Goal: Task Accomplishment & Management: Manage account settings

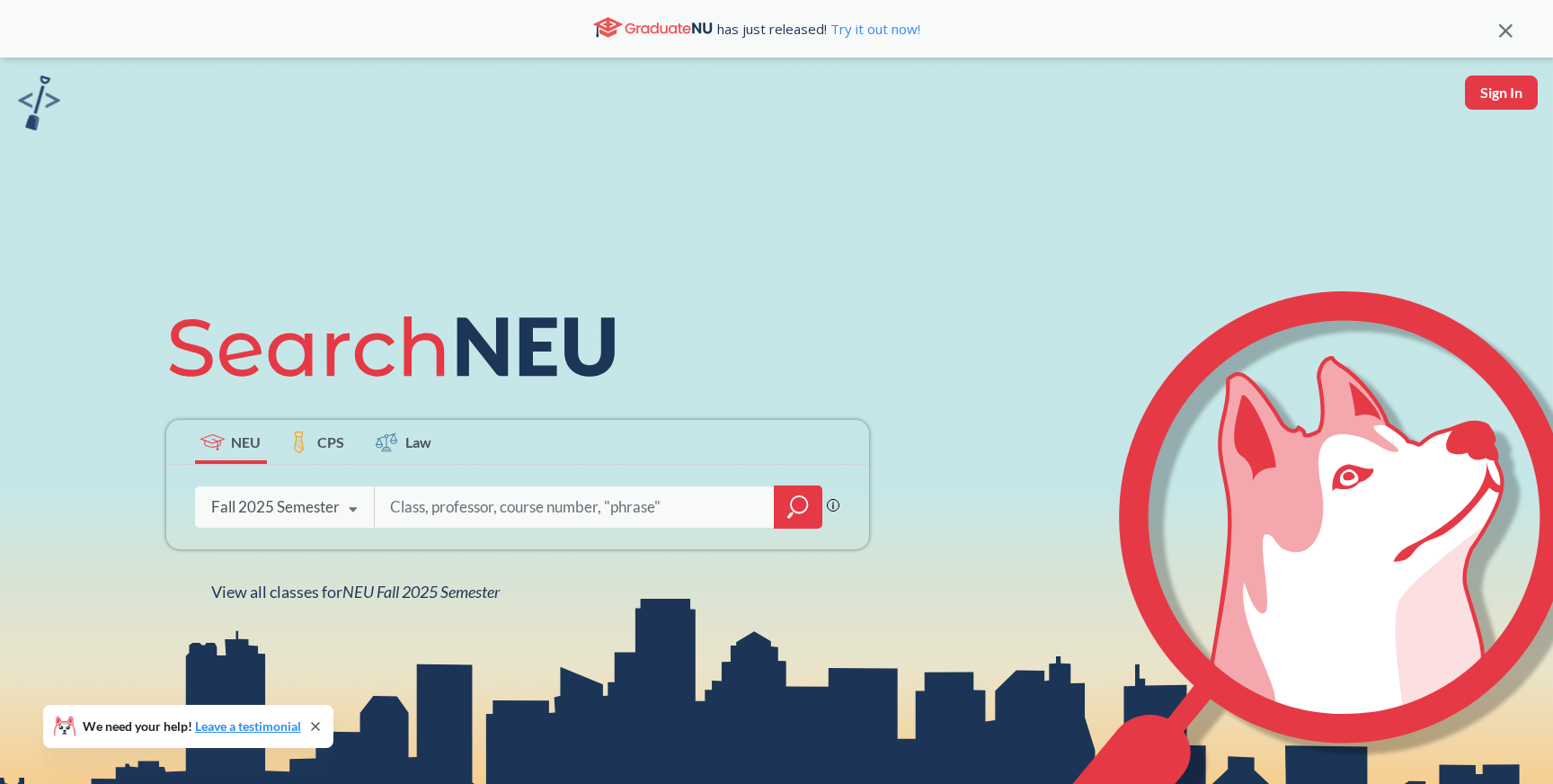
click at [421, 506] on input "search" at bounding box center [575, 506] width 374 height 37
type input "11008"
click at [806, 497] on icon "magnifying glass" at bounding box center [799, 503] width 16 height 16
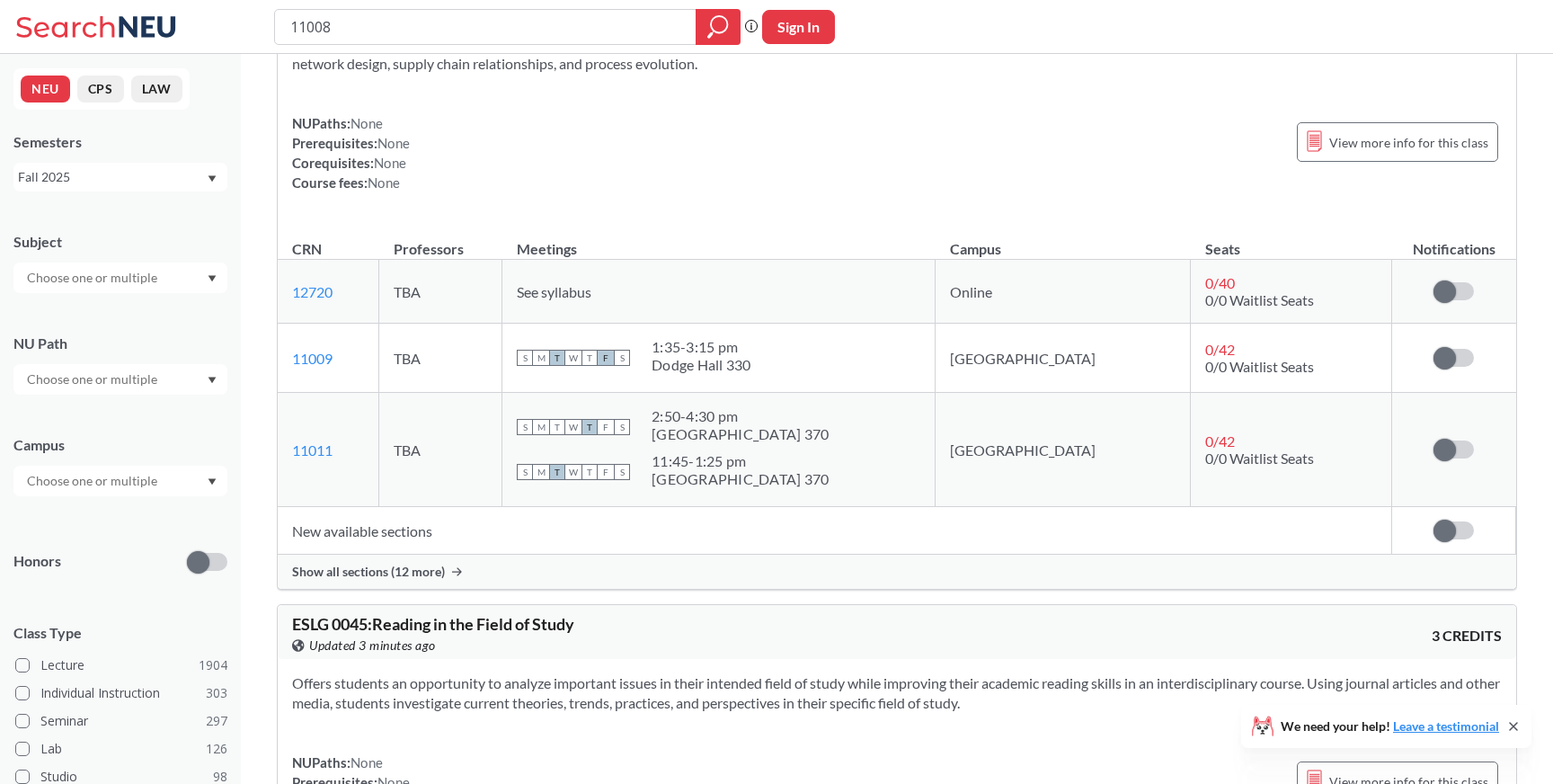
scroll to position [177, 0]
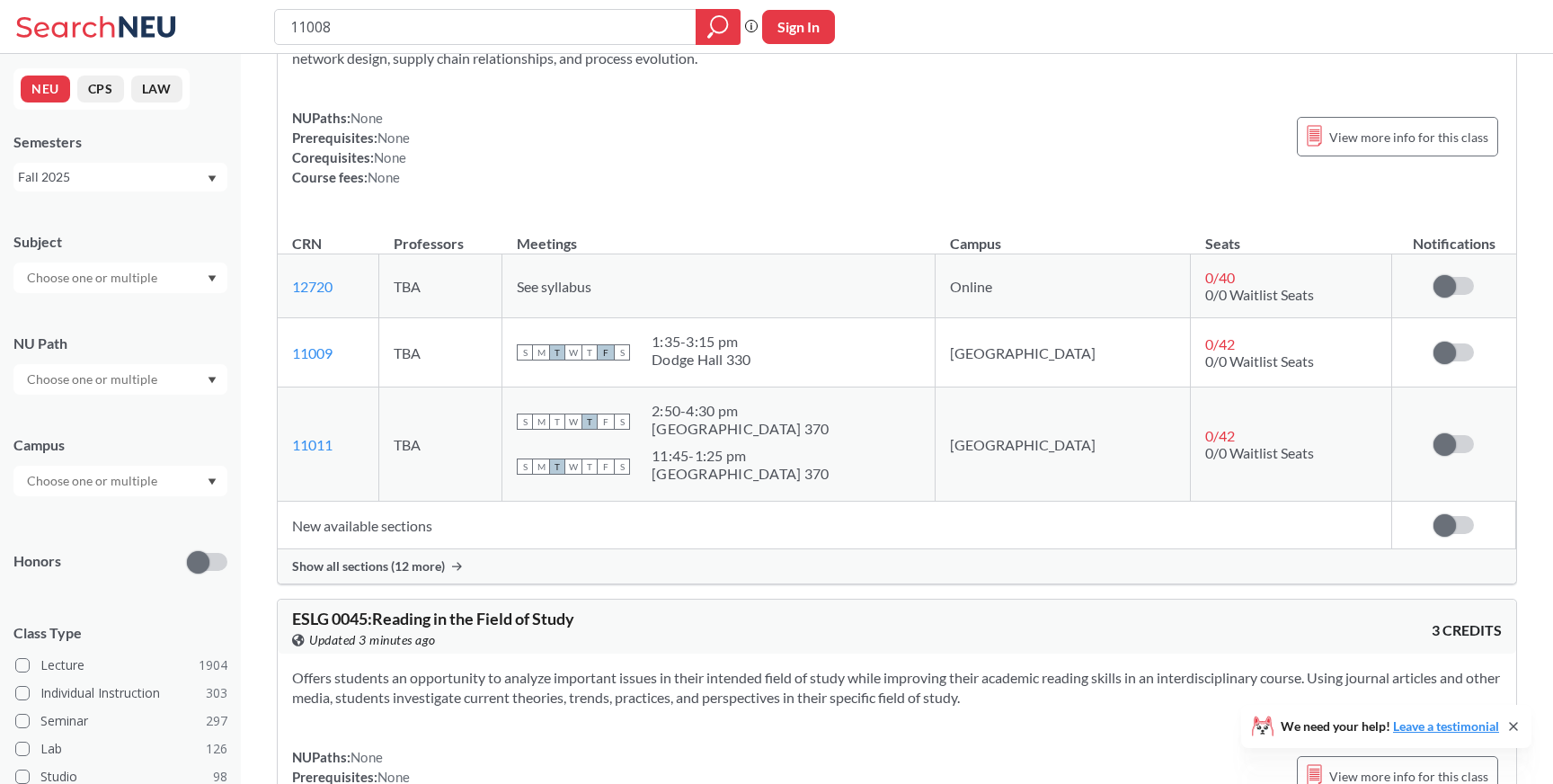
click at [400, 564] on span "Show all sections (12 more)" at bounding box center [369, 566] width 153 height 16
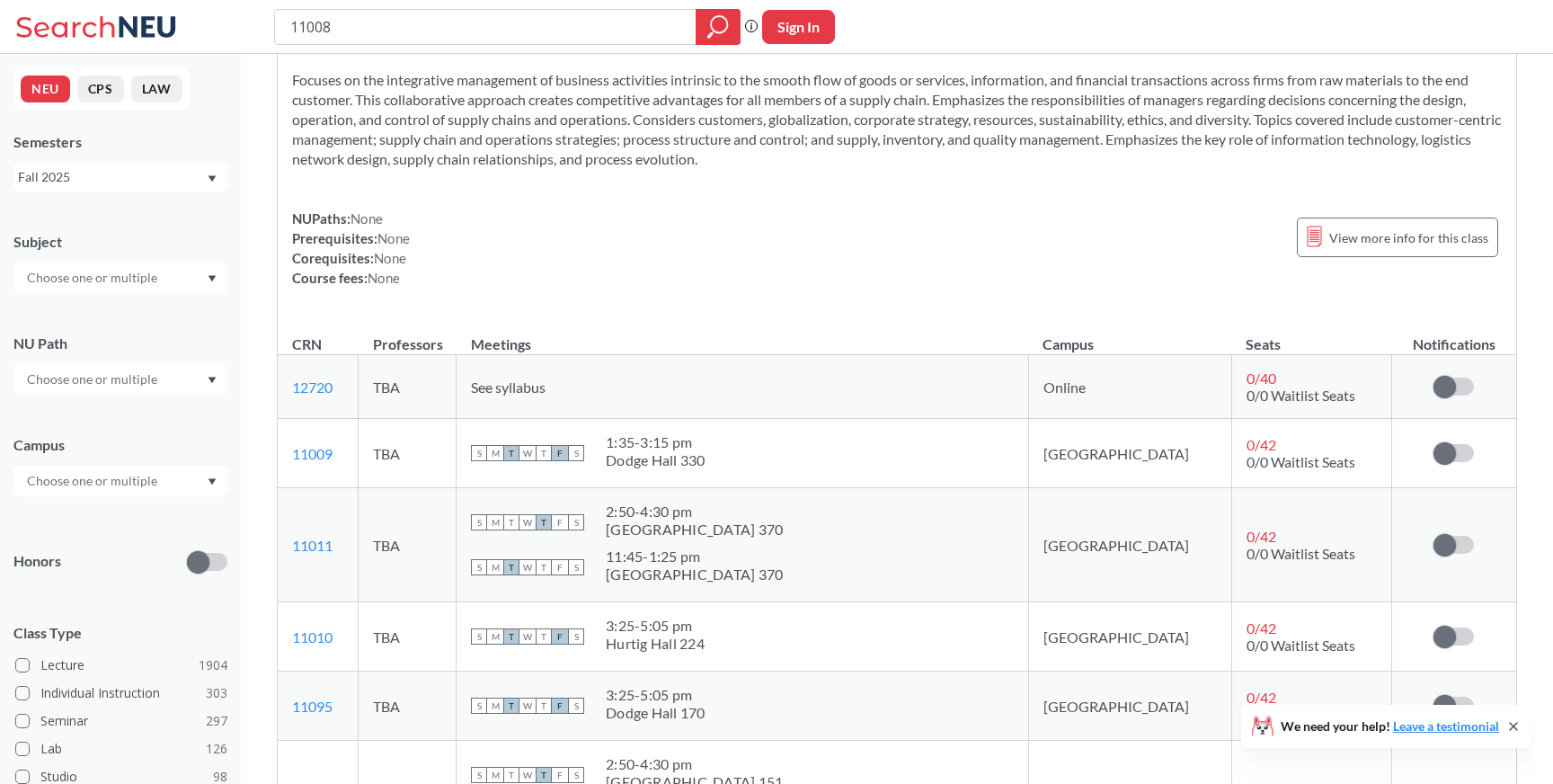
scroll to position [0, 0]
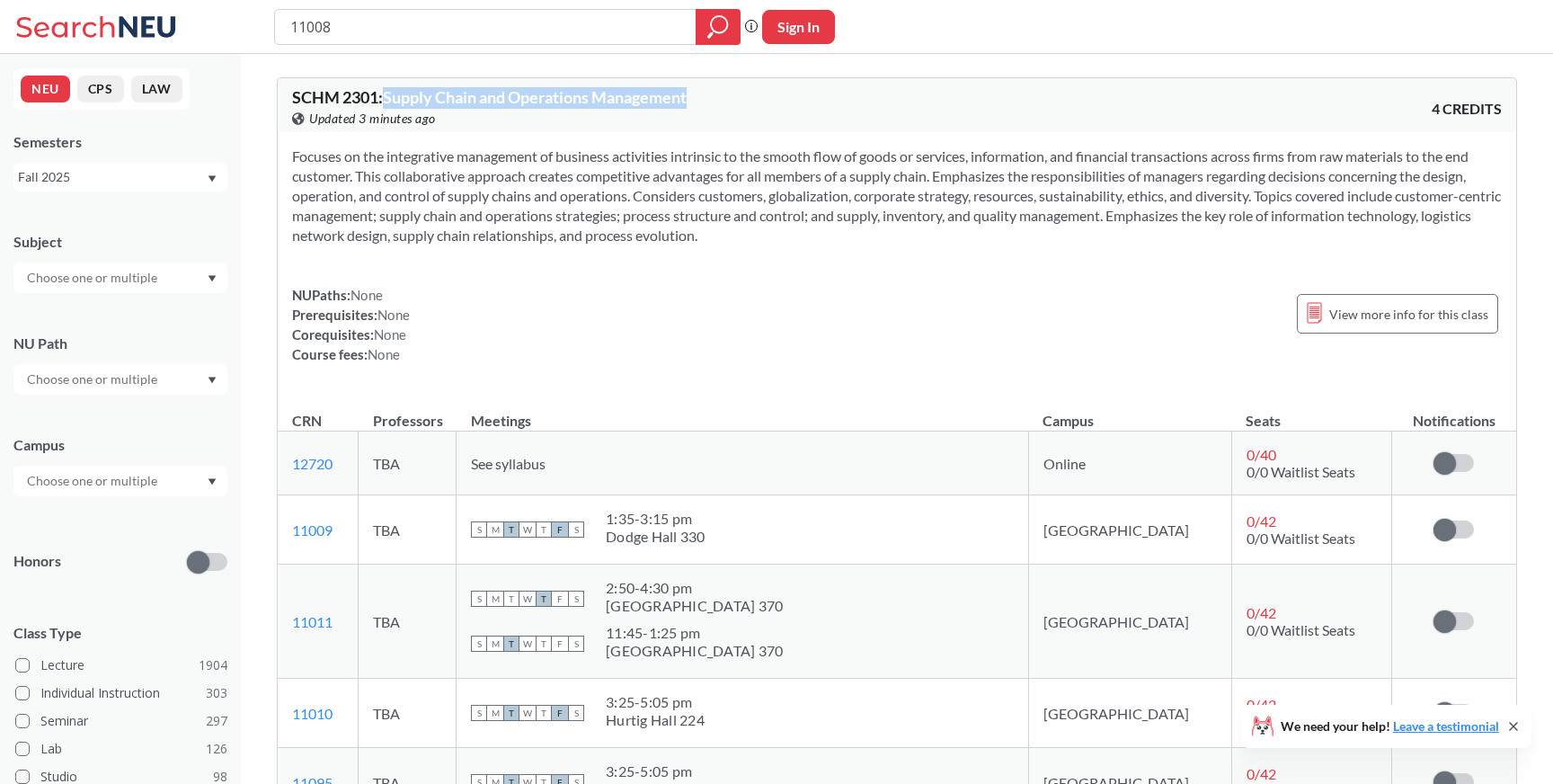
copy span "Supply Chain and Operations Management"
drag, startPoint x: 390, startPoint y: 98, endPoint x: 699, endPoint y: 98, distance: 309.0
click at [699, 99] on div "SCHM 2301 : Supply Chain and Operations Management View this course on Banner. …" at bounding box center [595, 109] width 605 height 39
click at [539, 19] on input "11008" at bounding box center [486, 26] width 395 height 30
click at [804, 20] on button "Sign In" at bounding box center [799, 26] width 73 height 34
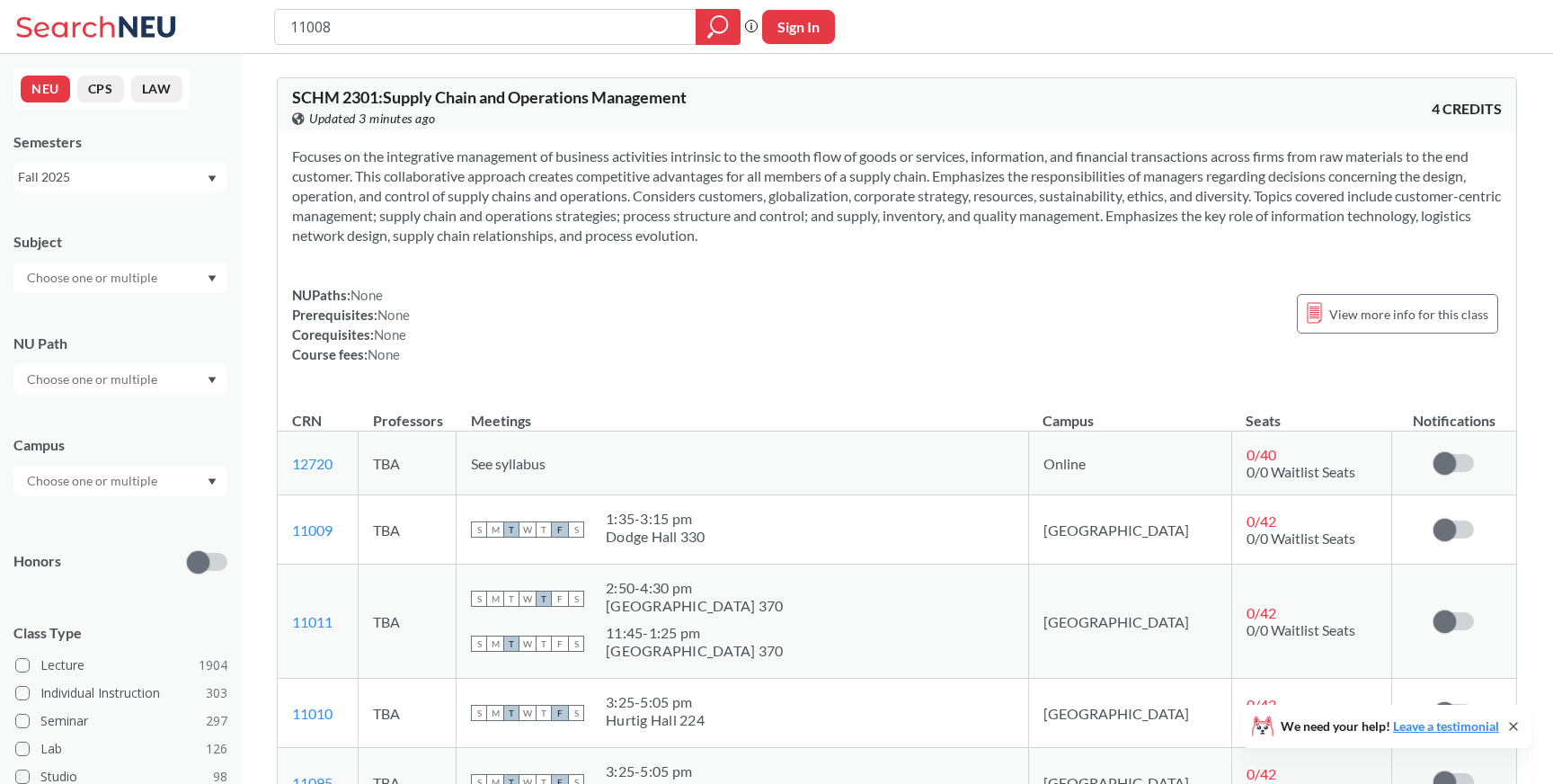
select select "US"
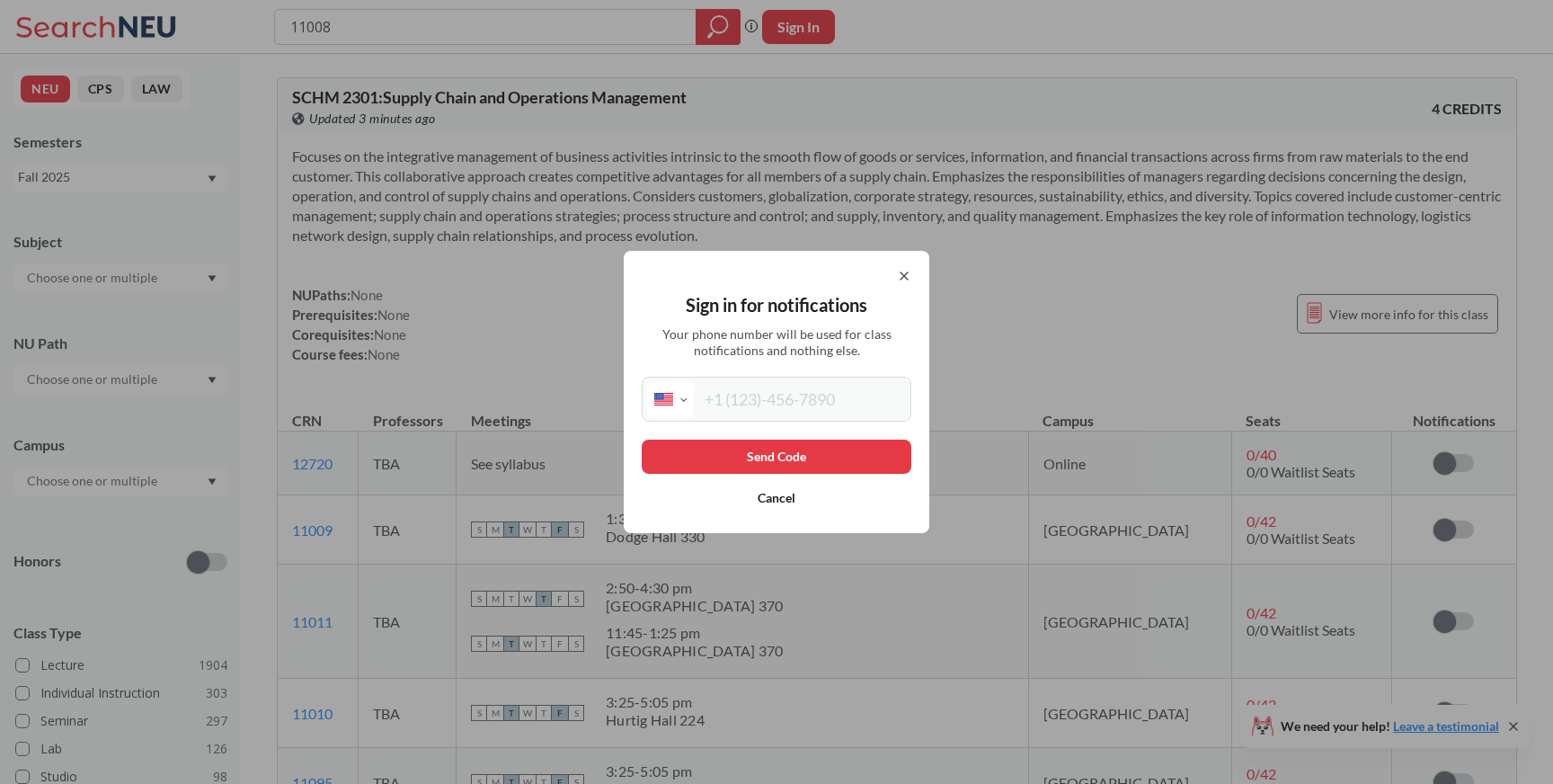
click at [758, 390] on input "tel" at bounding box center [800, 398] width 213 height 36
type input "[PHONE_NUMBER]"
click at [788, 458] on button "Send Code" at bounding box center [776, 456] width 270 height 34
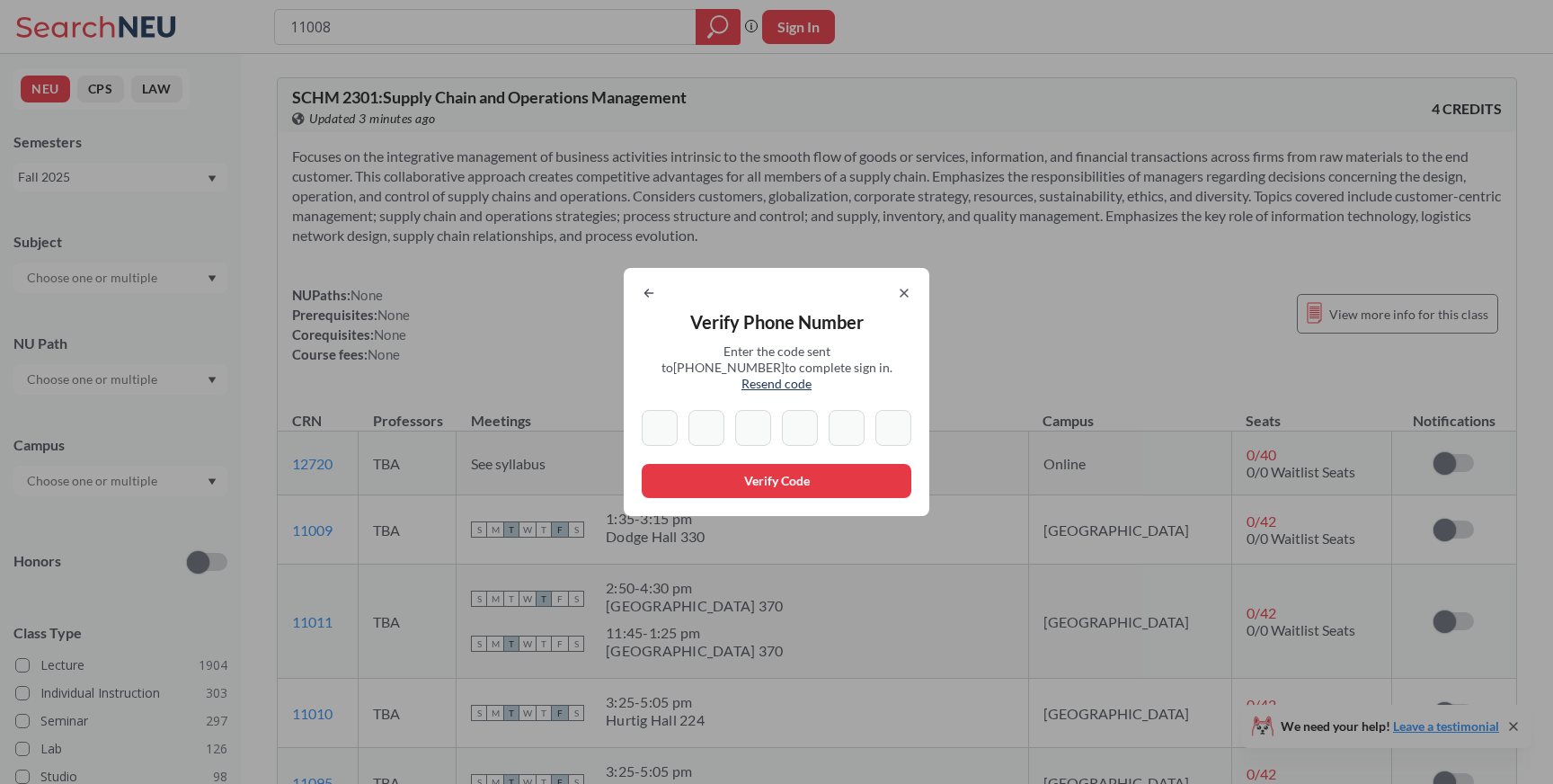
click at [671, 418] on input at bounding box center [660, 428] width 36 height 36
paste input "7"
click at [665, 421] on input "7" at bounding box center [660, 428] width 36 height 36
type input "7"
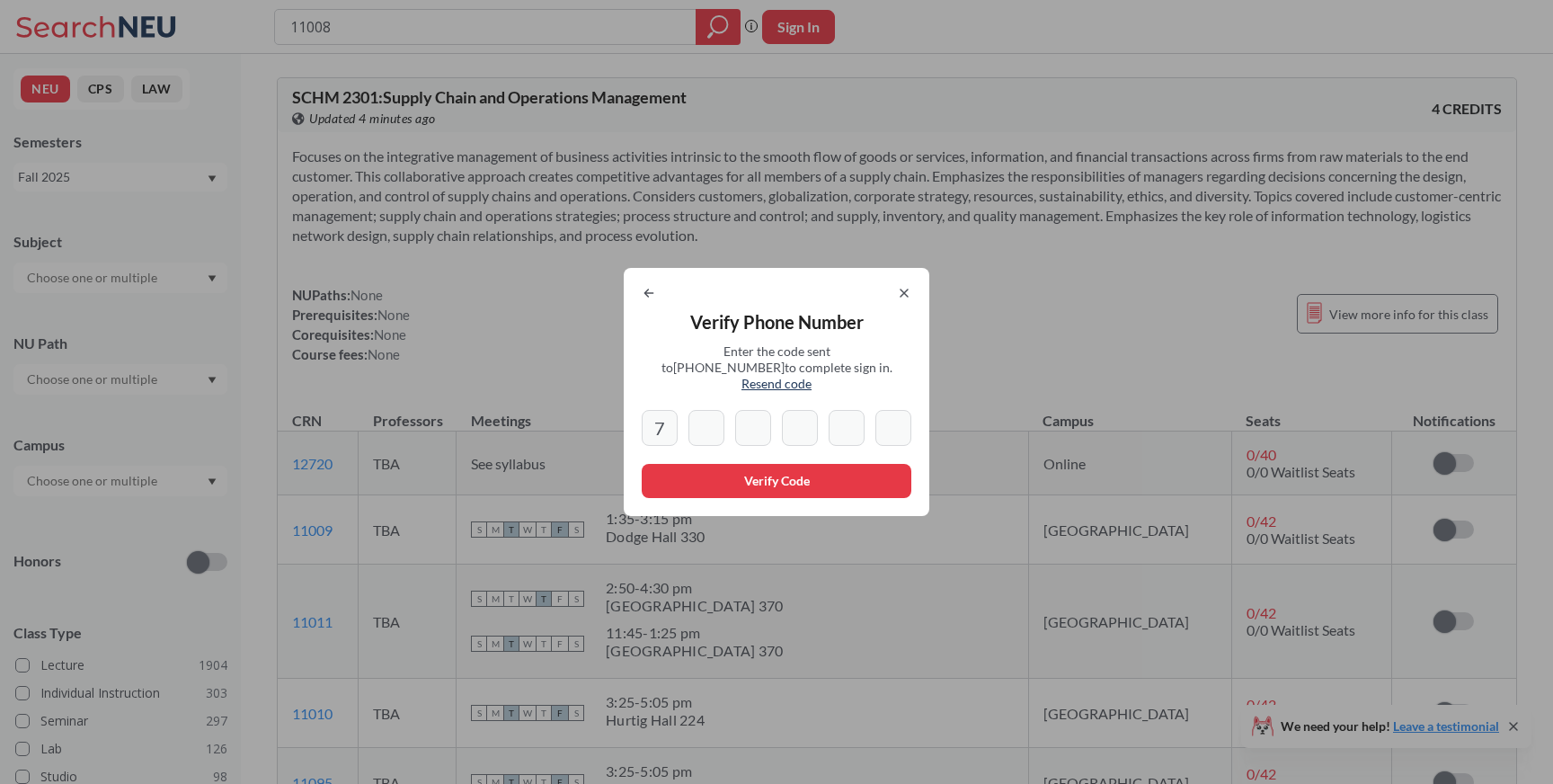
type input "d"
click at [804, 423] on input "3" at bounding box center [800, 428] width 36 height 36
type input "3"
type input "d"
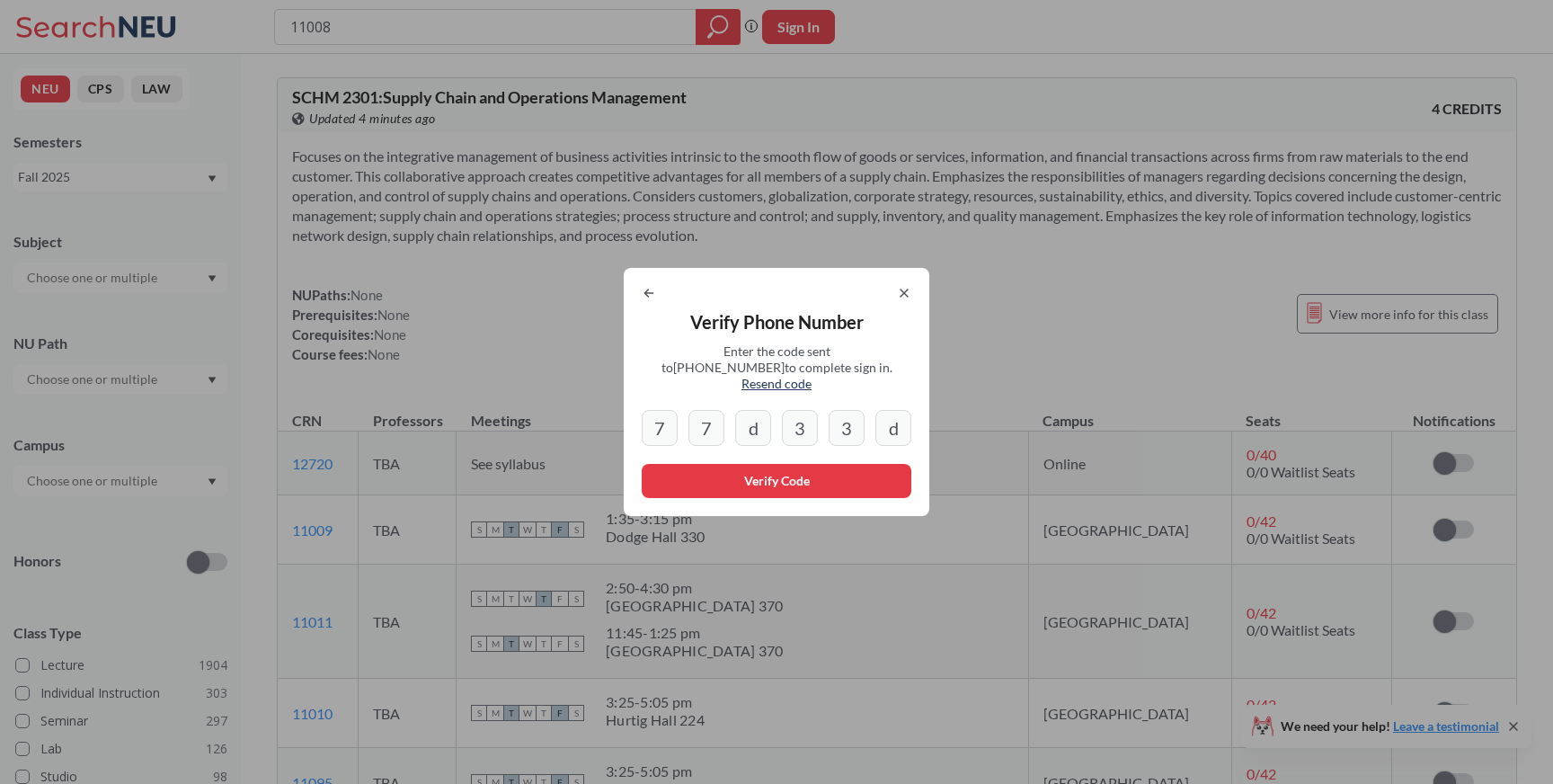
type input "3"
click at [849, 480] on button "Verify Code" at bounding box center [776, 481] width 270 height 34
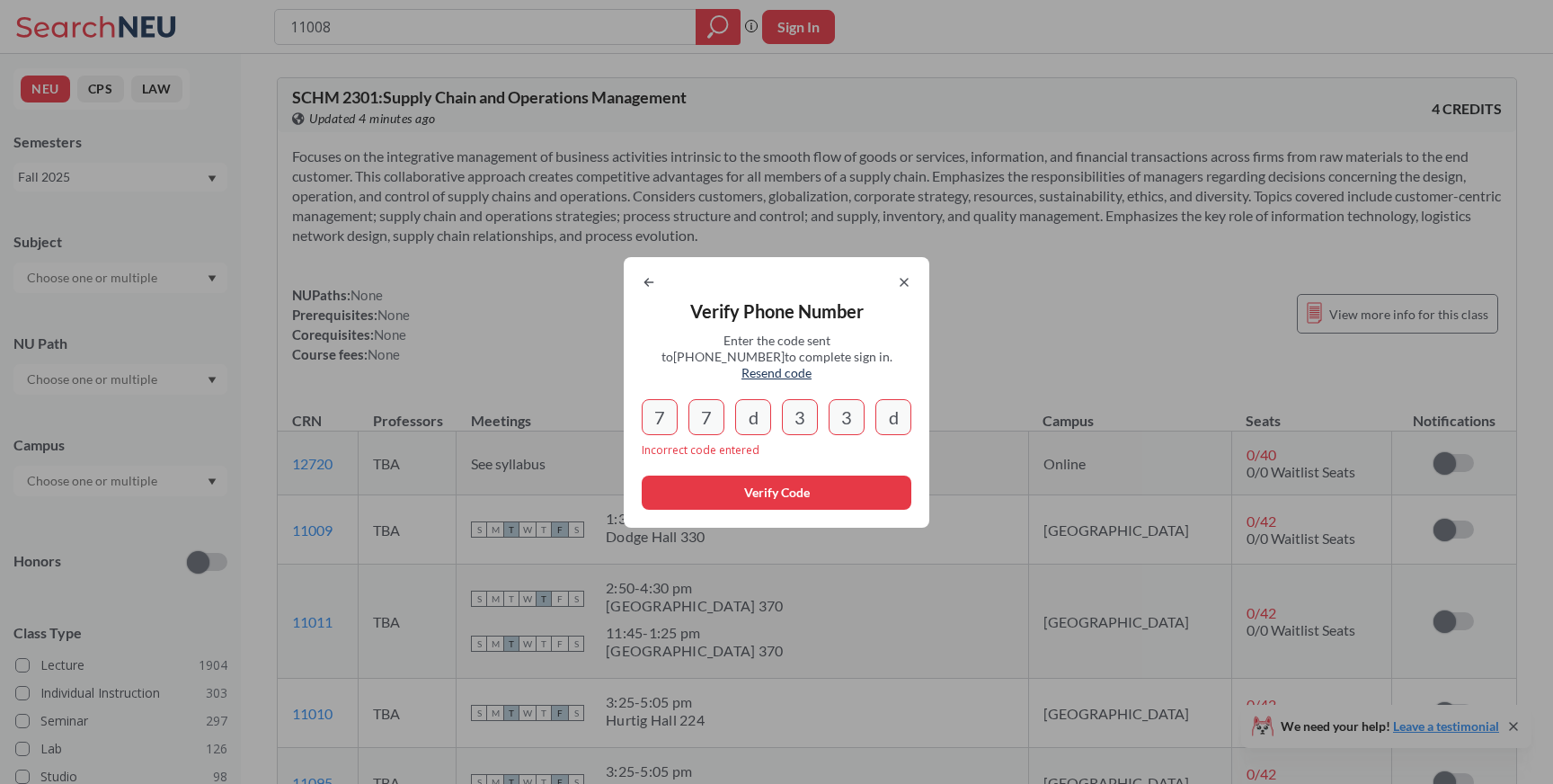
click at [908, 289] on icon at bounding box center [904, 282] width 15 height 15
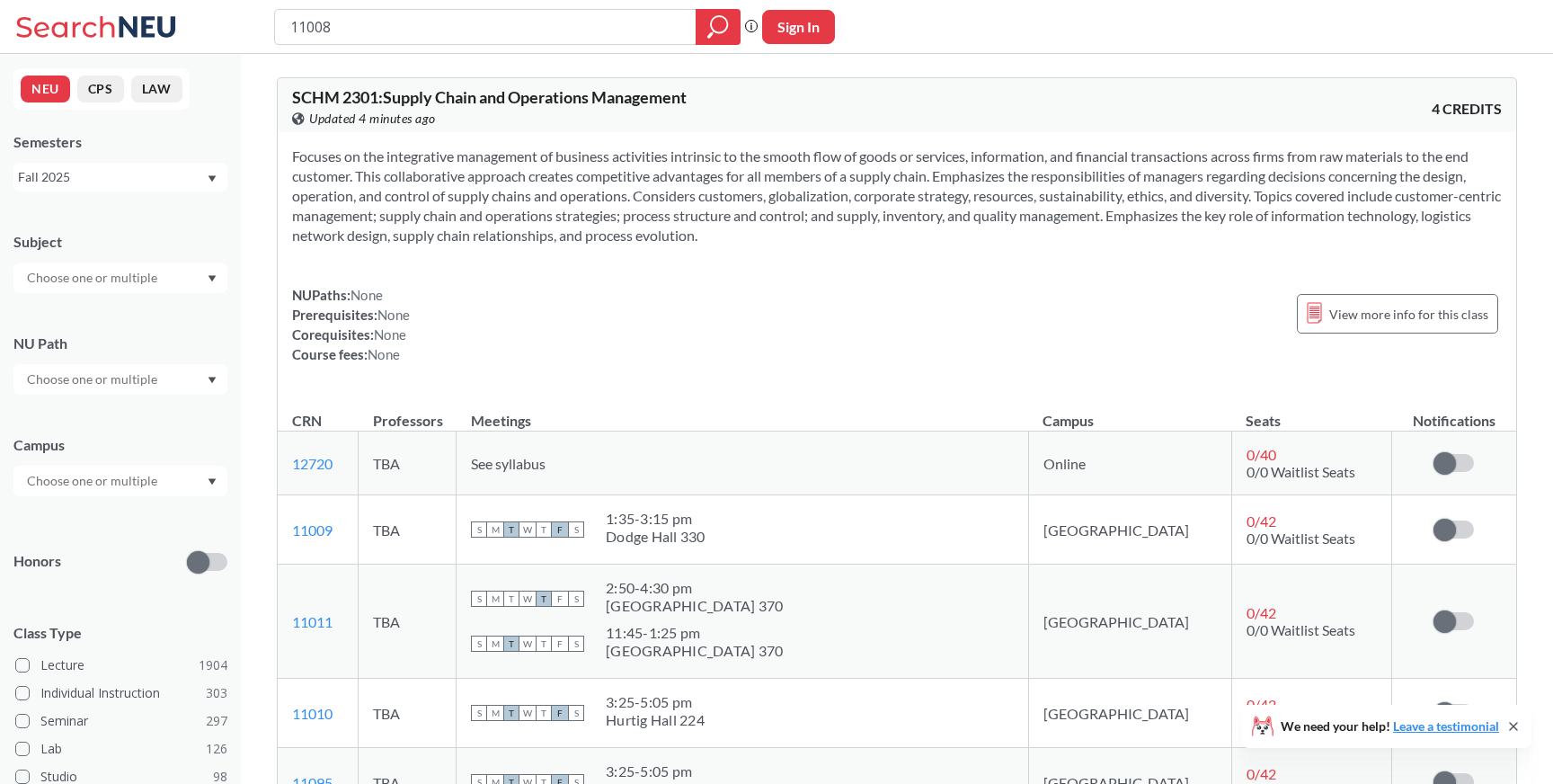
click at [807, 25] on button "Sign In" at bounding box center [799, 26] width 73 height 34
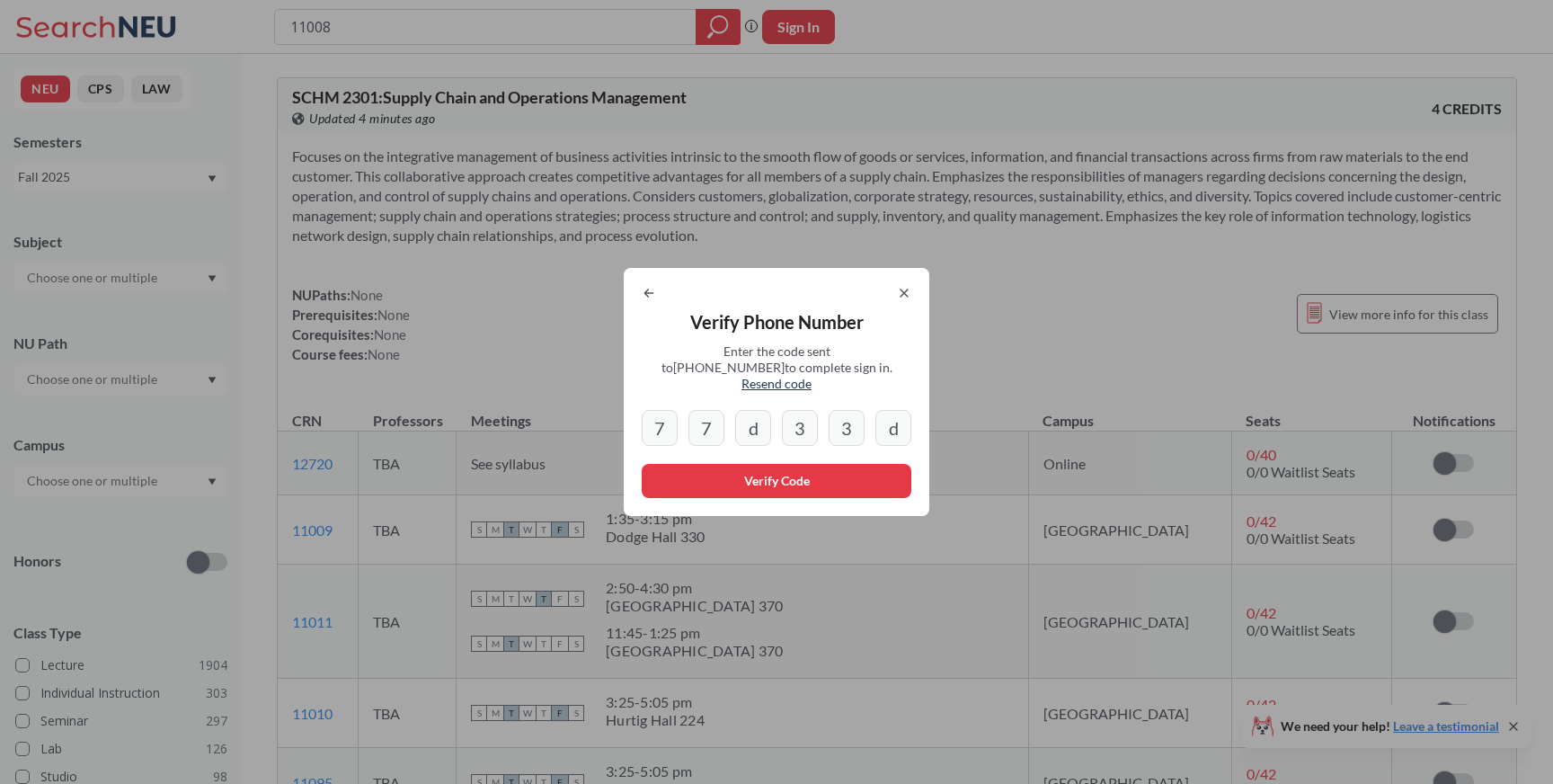
click at [812, 379] on span "Resend code" at bounding box center [776, 384] width 70 height 16
type input "7"
type input "9"
type input "8"
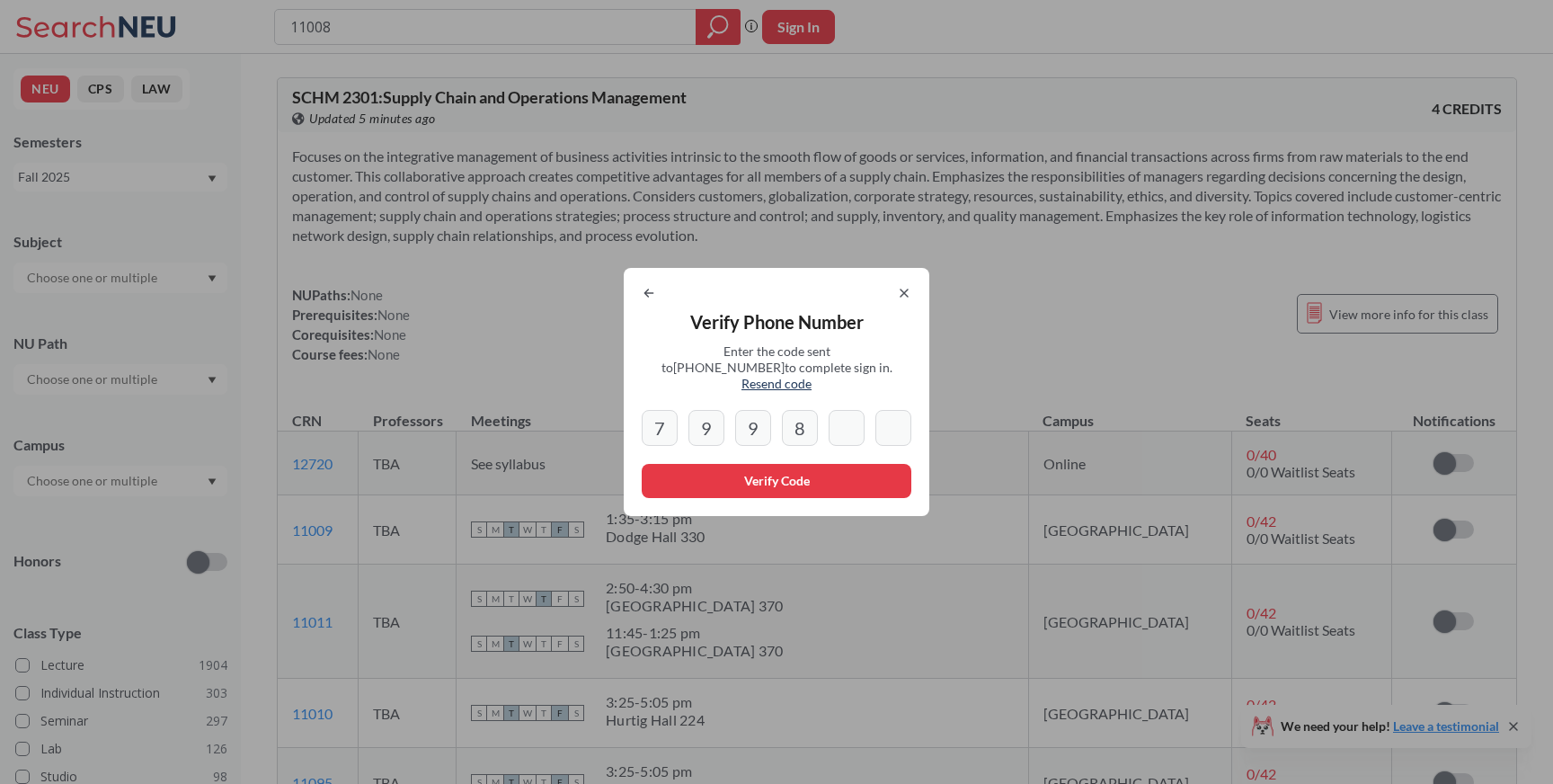
type input "1"
type input "0"
click at [825, 467] on button "Verify Code" at bounding box center [776, 481] width 270 height 34
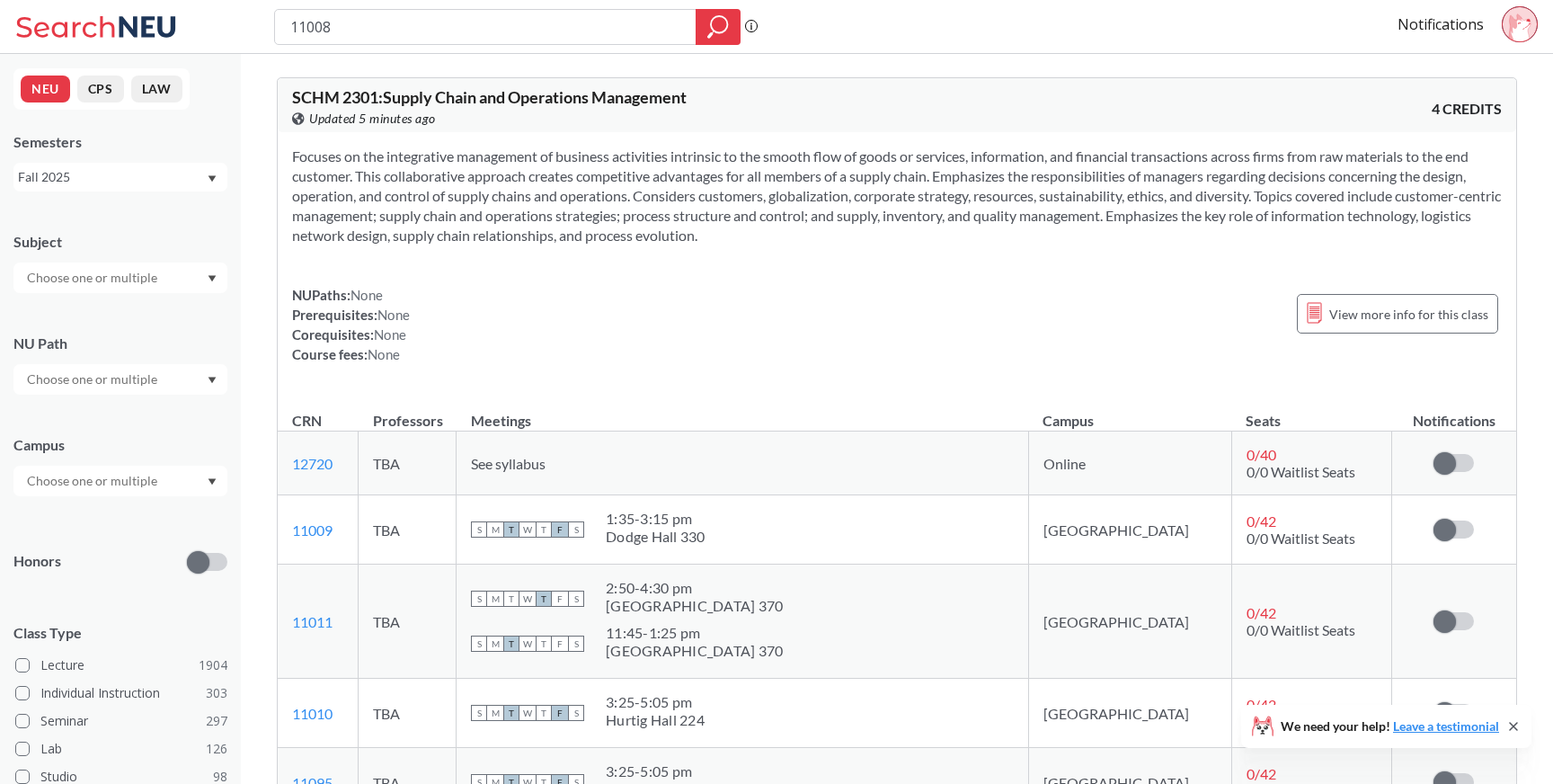
click at [1517, 26] on icon at bounding box center [1517, 26] width 15 height 26
click at [1417, 26] on link "Notifications" at bounding box center [1441, 25] width 86 height 20
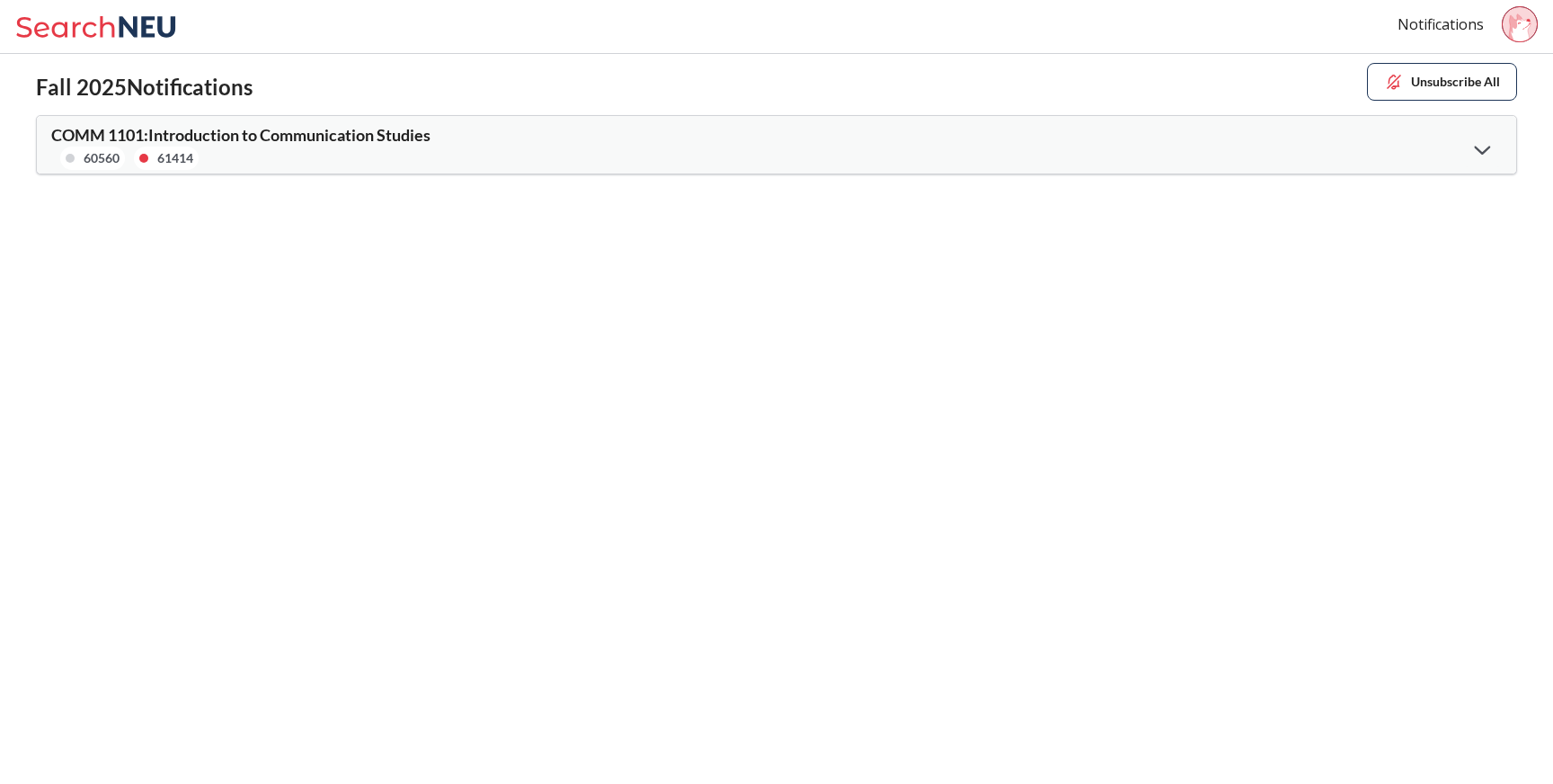
click at [1476, 147] on icon at bounding box center [1482, 149] width 16 height 9
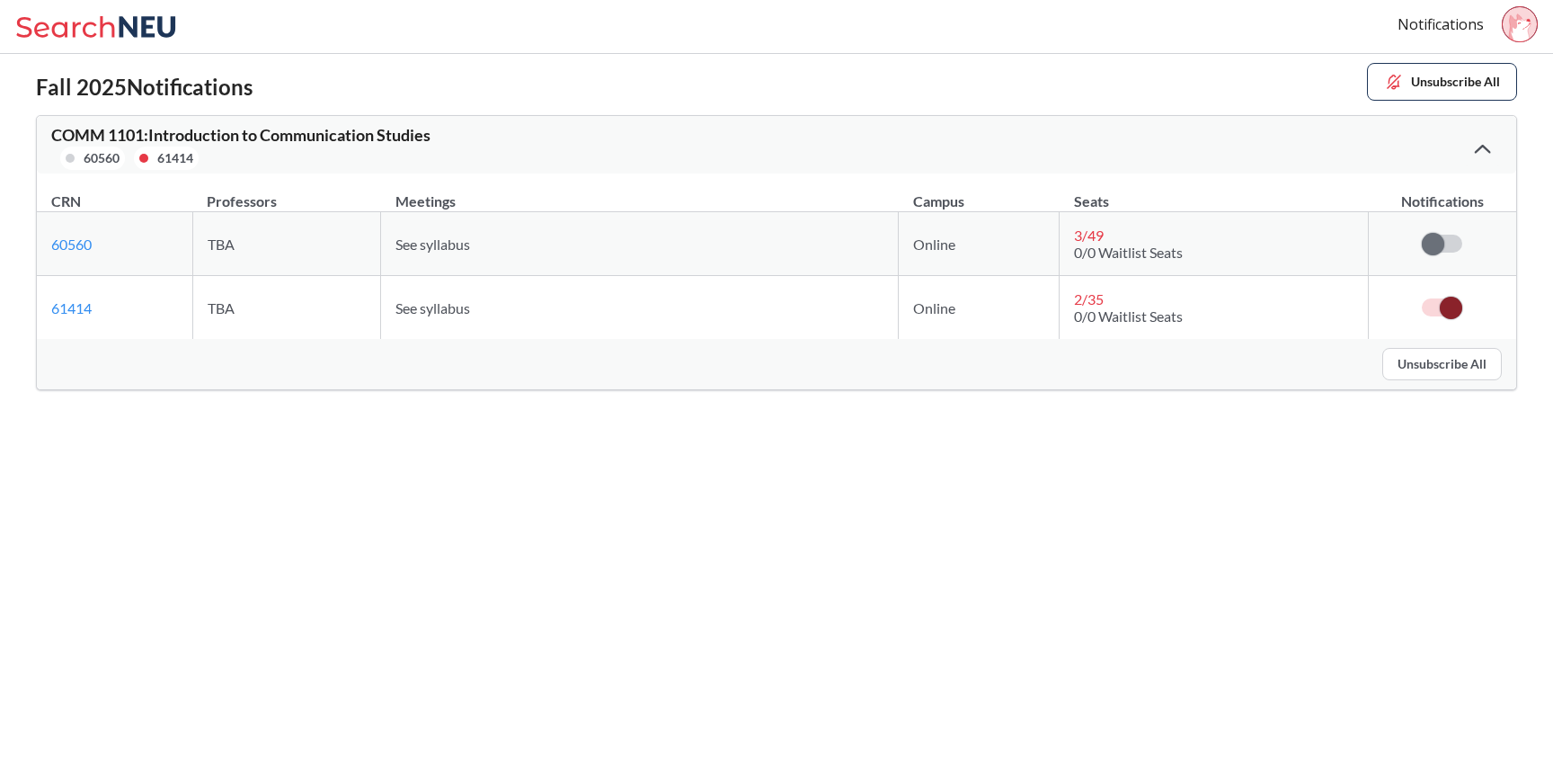
click at [1454, 311] on span at bounding box center [1451, 307] width 23 height 23
click at [1422, 298] on input "checkbox" at bounding box center [1422, 298] width 0 height 0
click at [1487, 144] on icon at bounding box center [1483, 149] width 16 height 10
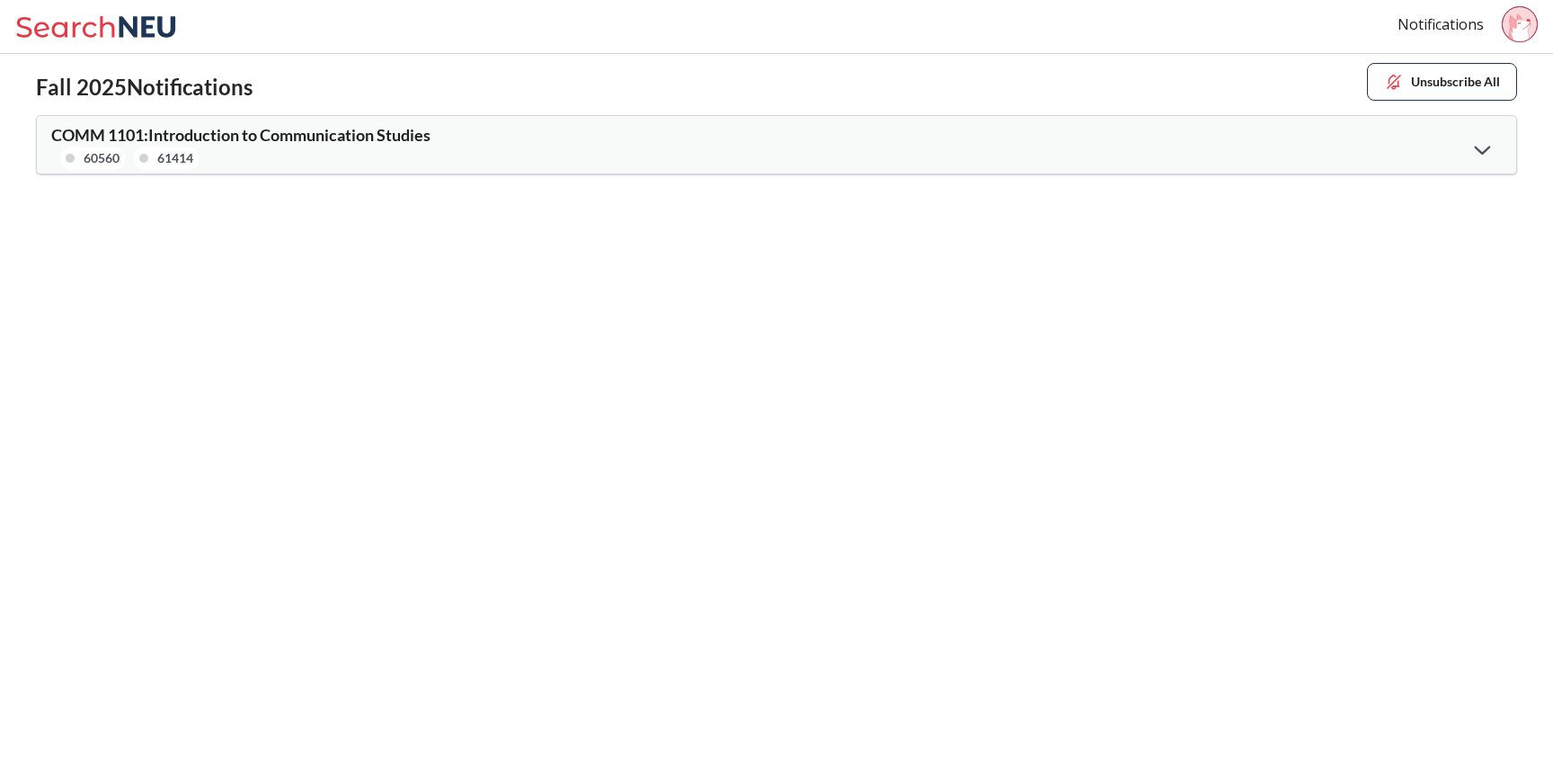
click at [127, 36] on icon at bounding box center [99, 26] width 167 height 36
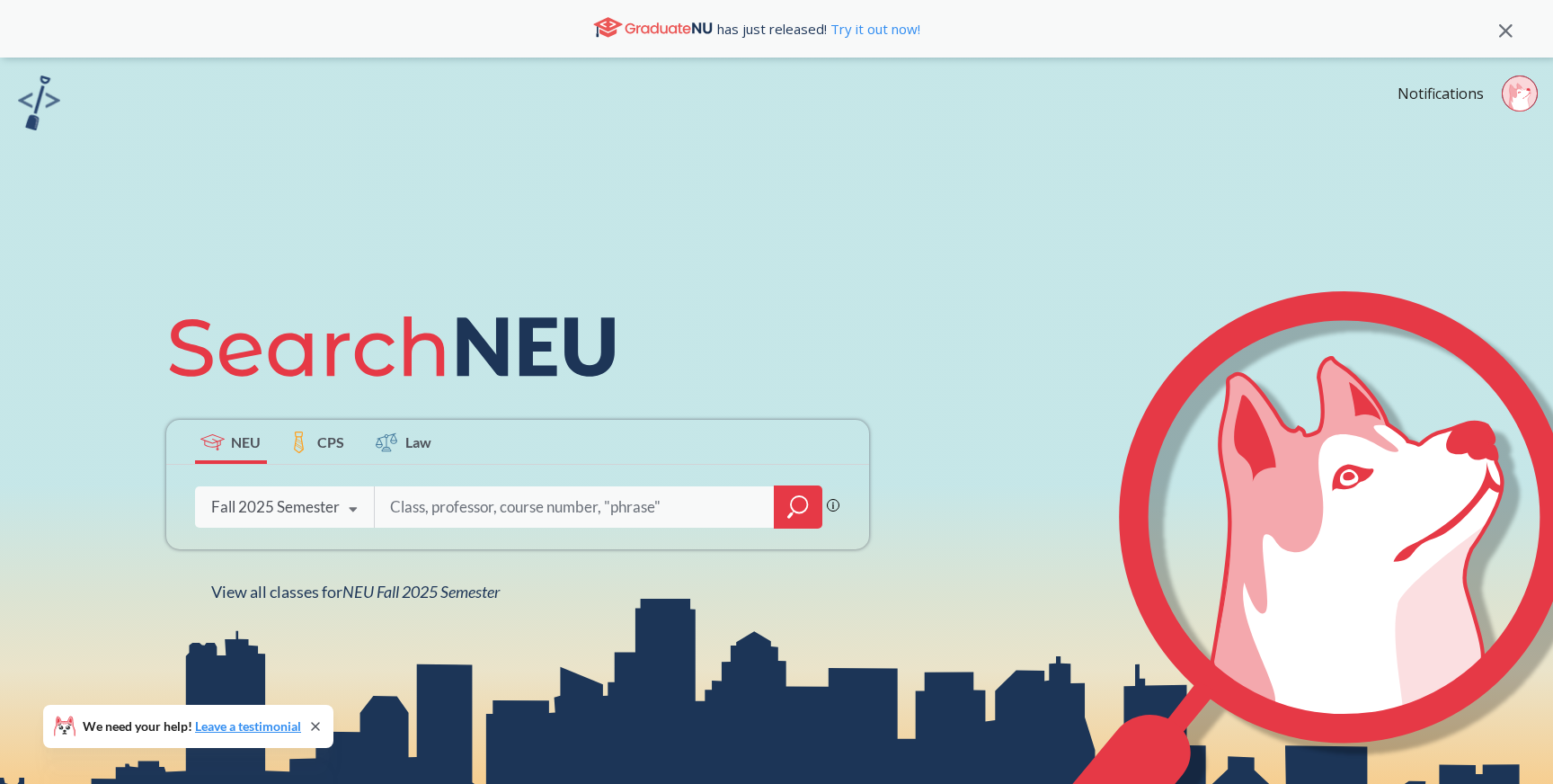
click at [458, 501] on input "search" at bounding box center [575, 506] width 374 height 37
type input "supply"
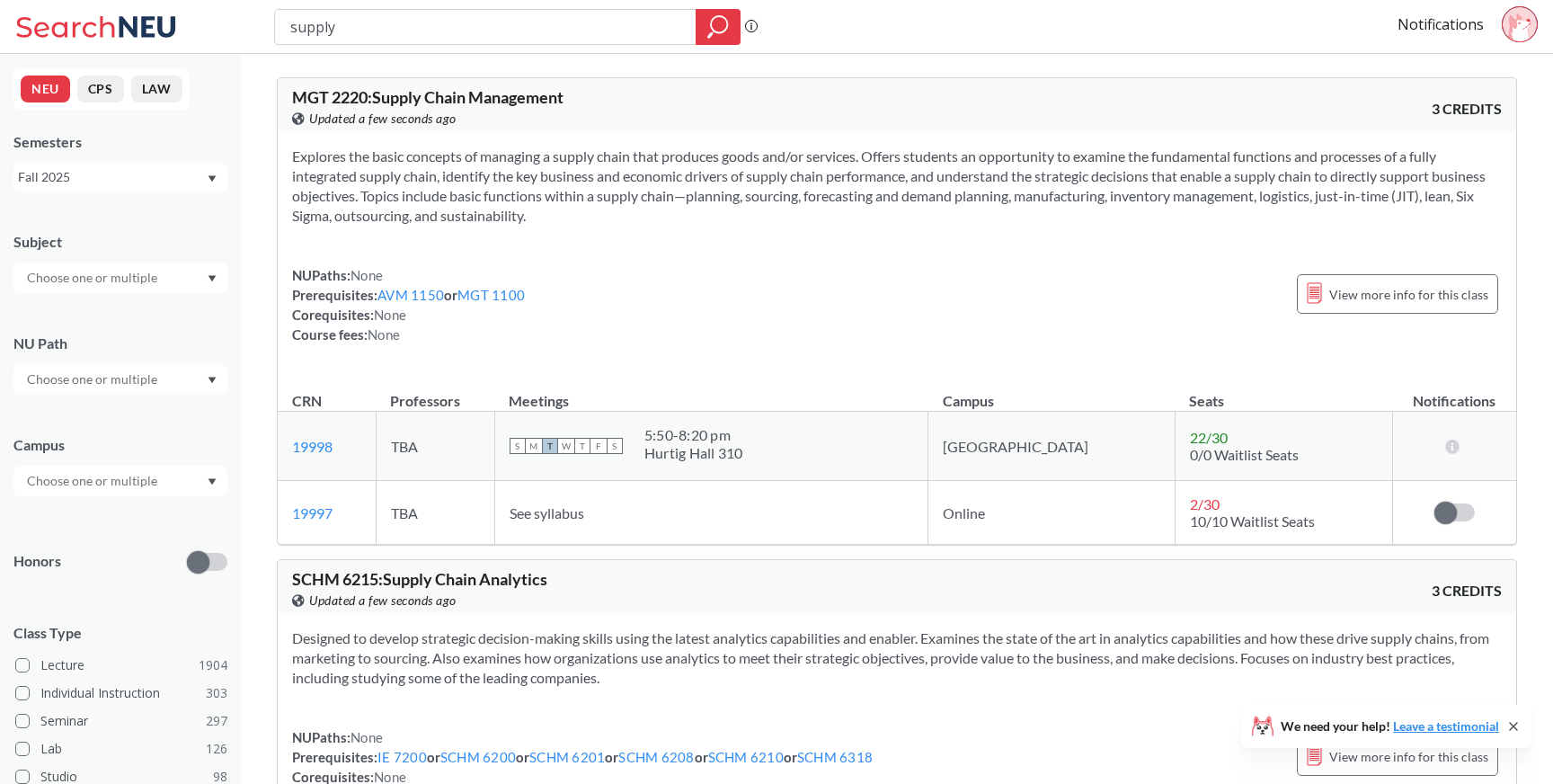
click at [486, 31] on input "supply" at bounding box center [486, 26] width 395 height 30
type input "supply chian"
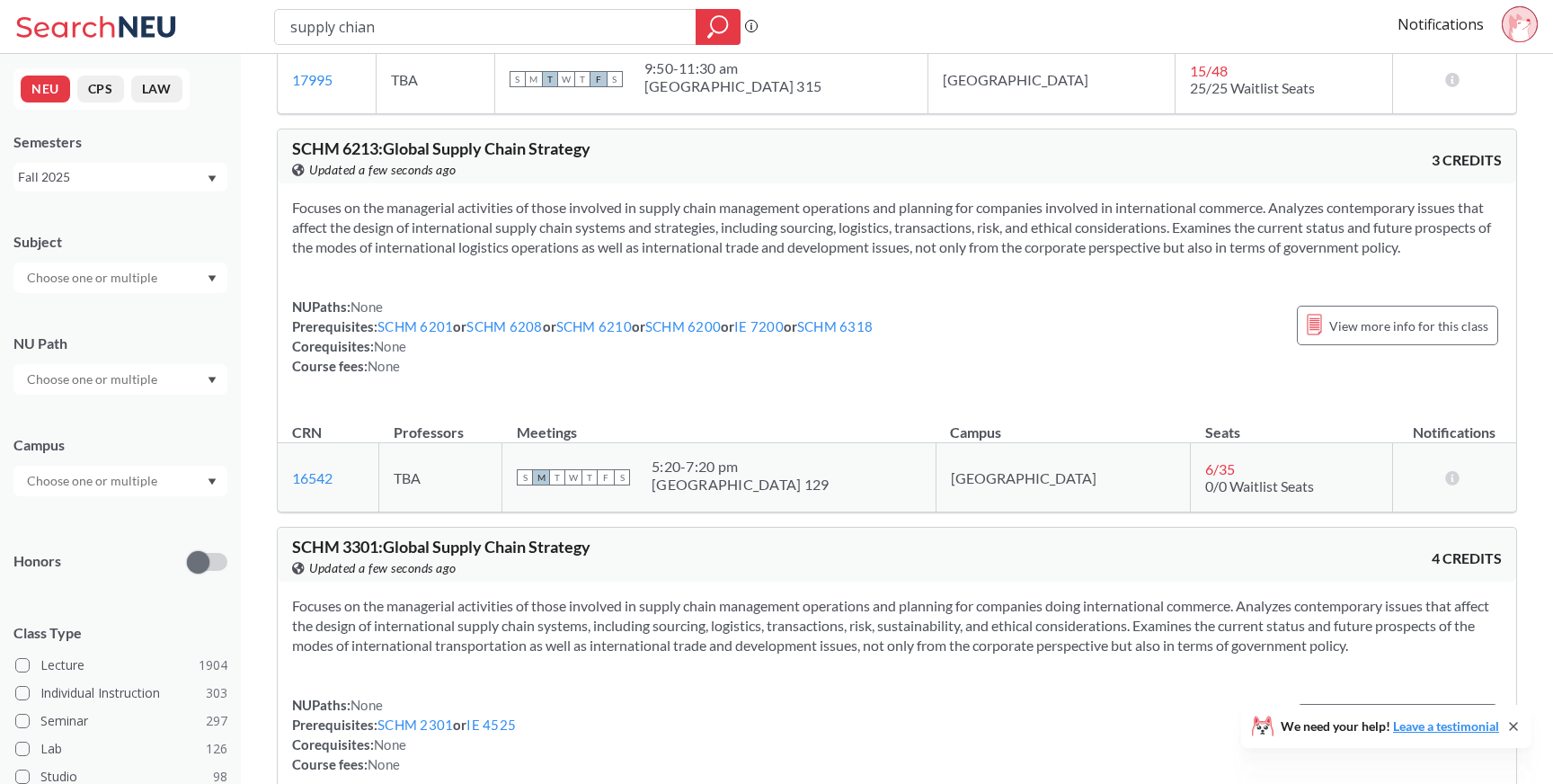
scroll to position [1347, 0]
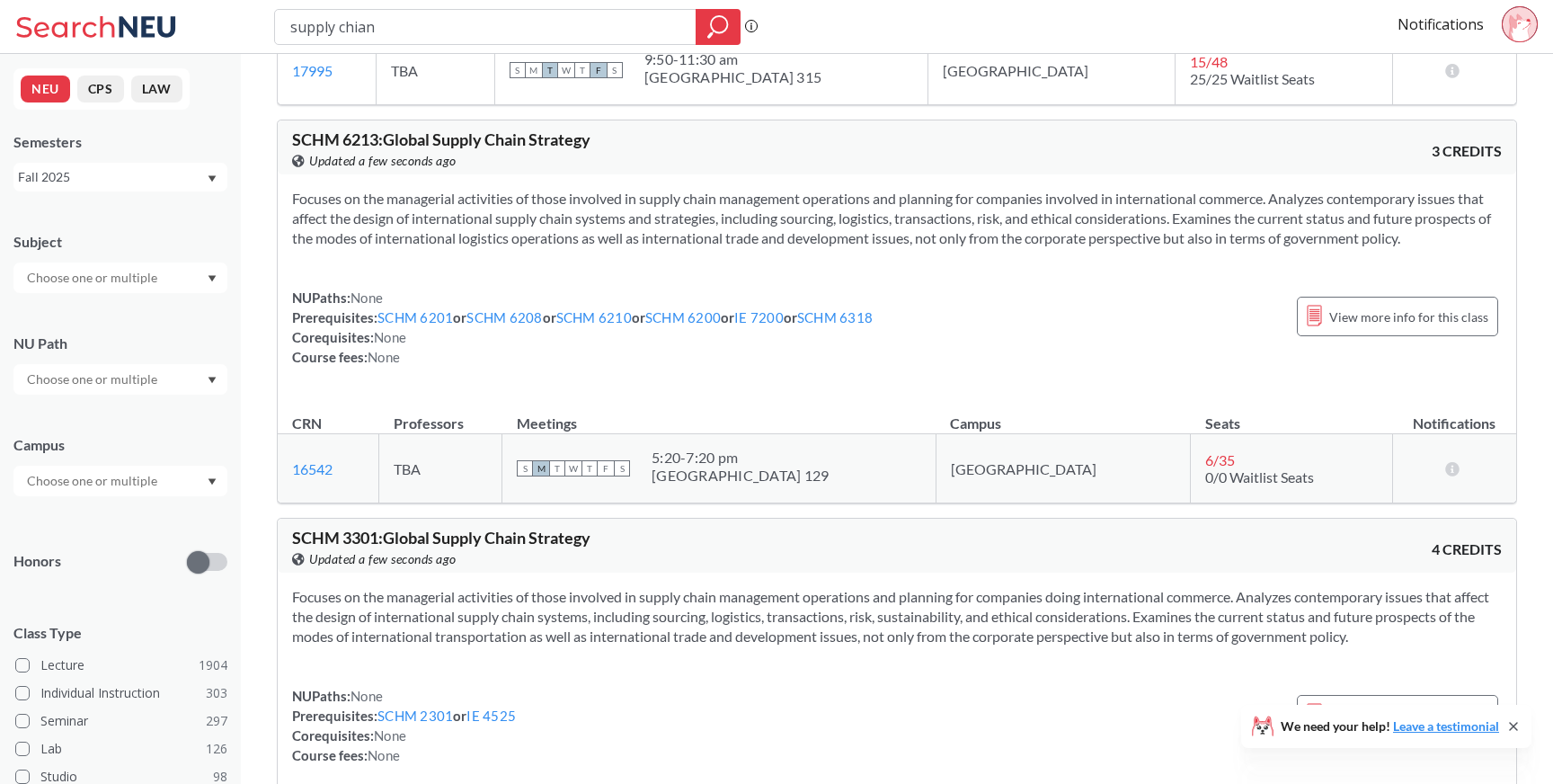
click at [471, 33] on input "supply chian" at bounding box center [486, 26] width 395 height 30
type input "supply chian 2301"
click at [725, 21] on icon "magnifying glass" at bounding box center [719, 27] width 22 height 26
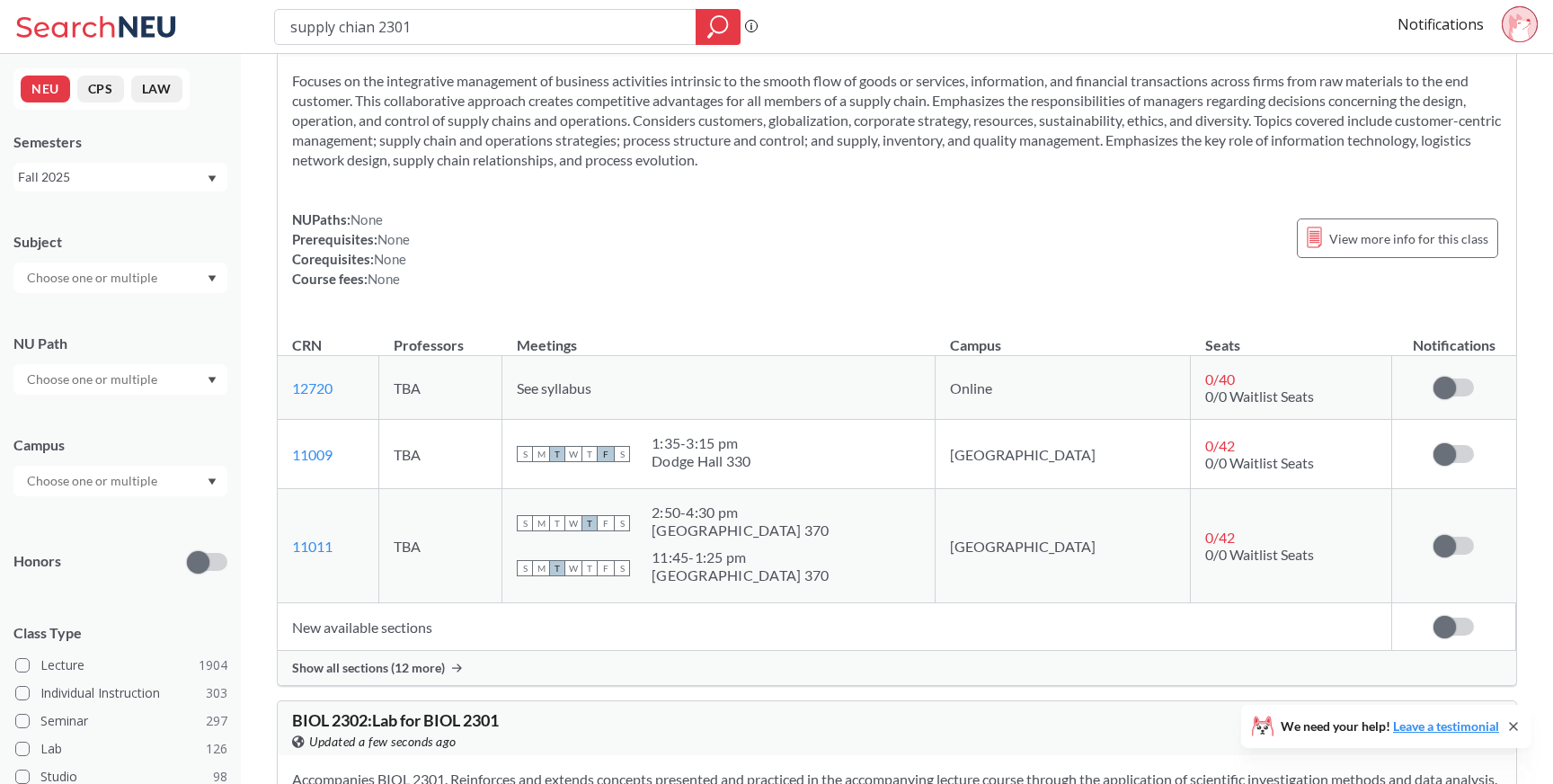
scroll to position [112, 0]
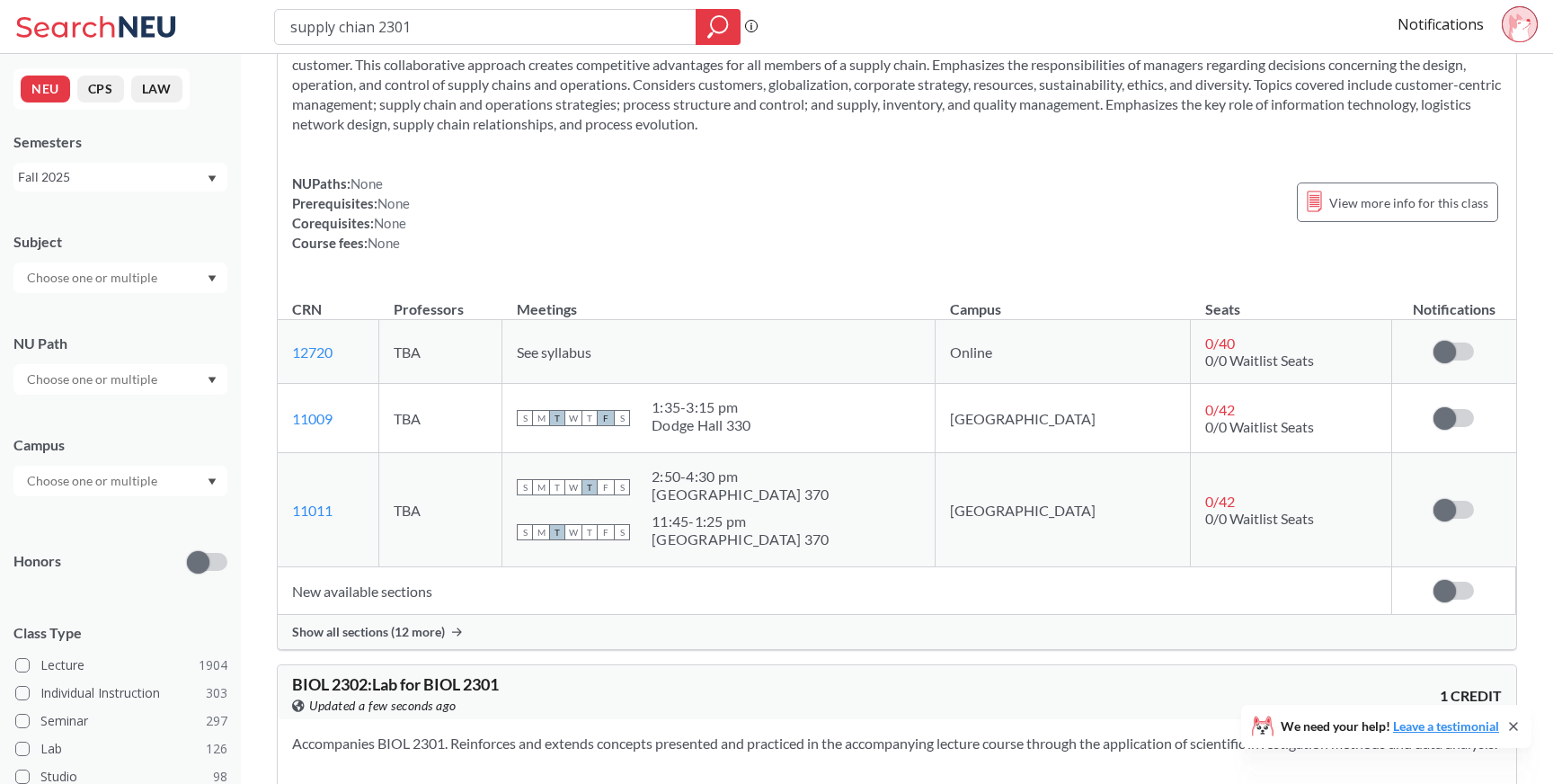
click at [433, 626] on span "Show all sections (12 more)" at bounding box center [369, 632] width 153 height 16
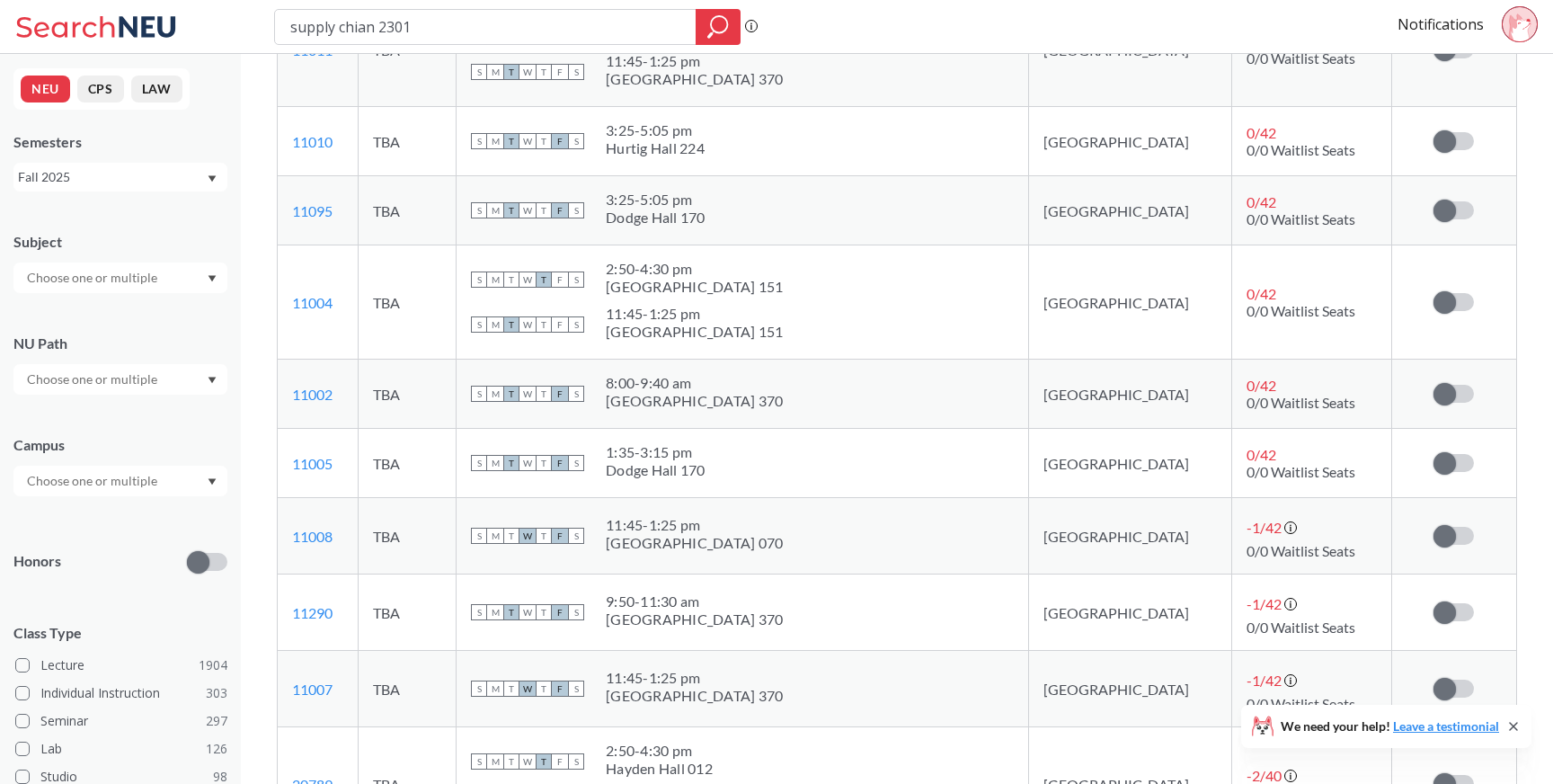
scroll to position [574, 0]
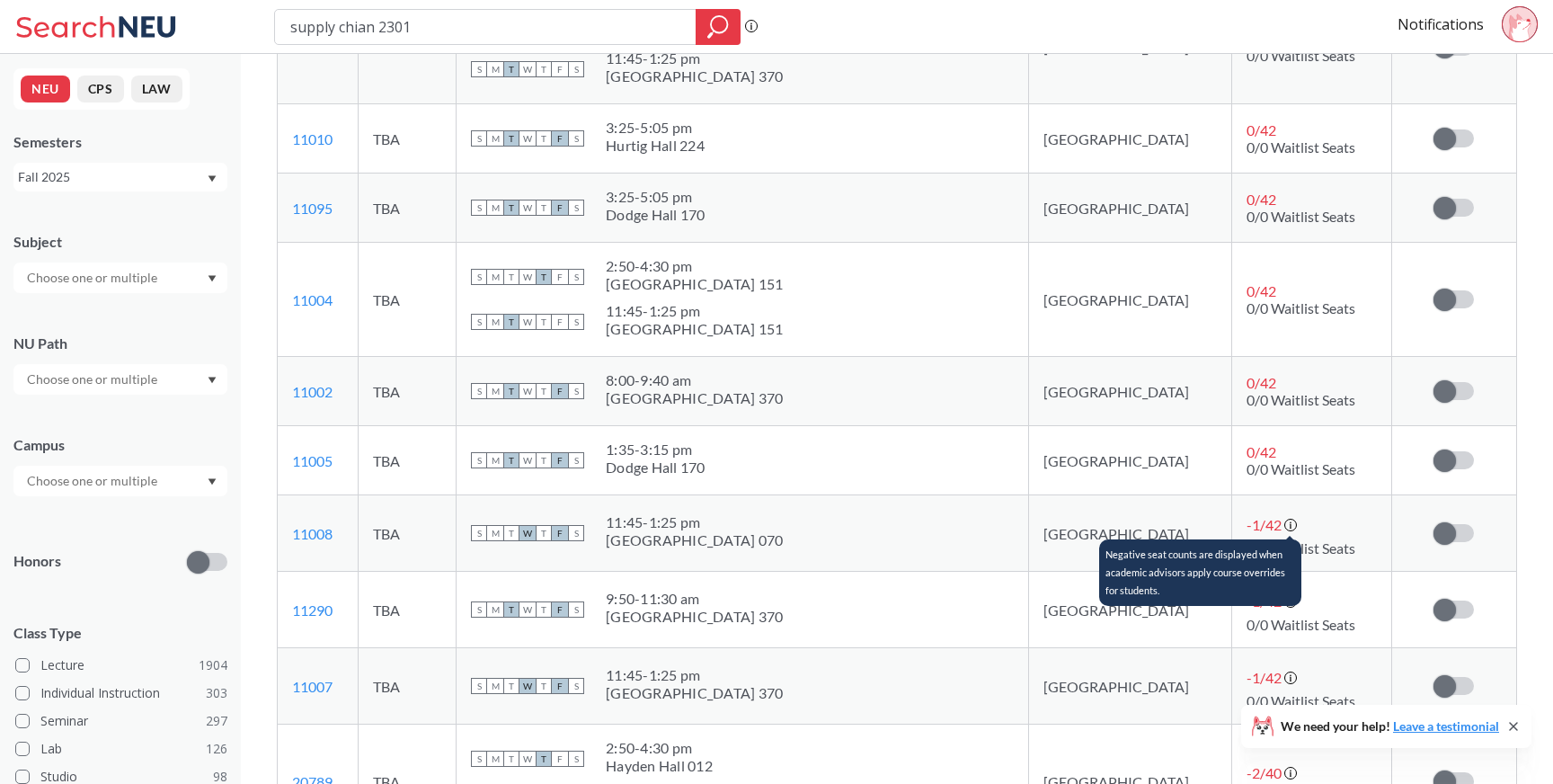
click at [1285, 519] on icon at bounding box center [1292, 525] width 15 height 15
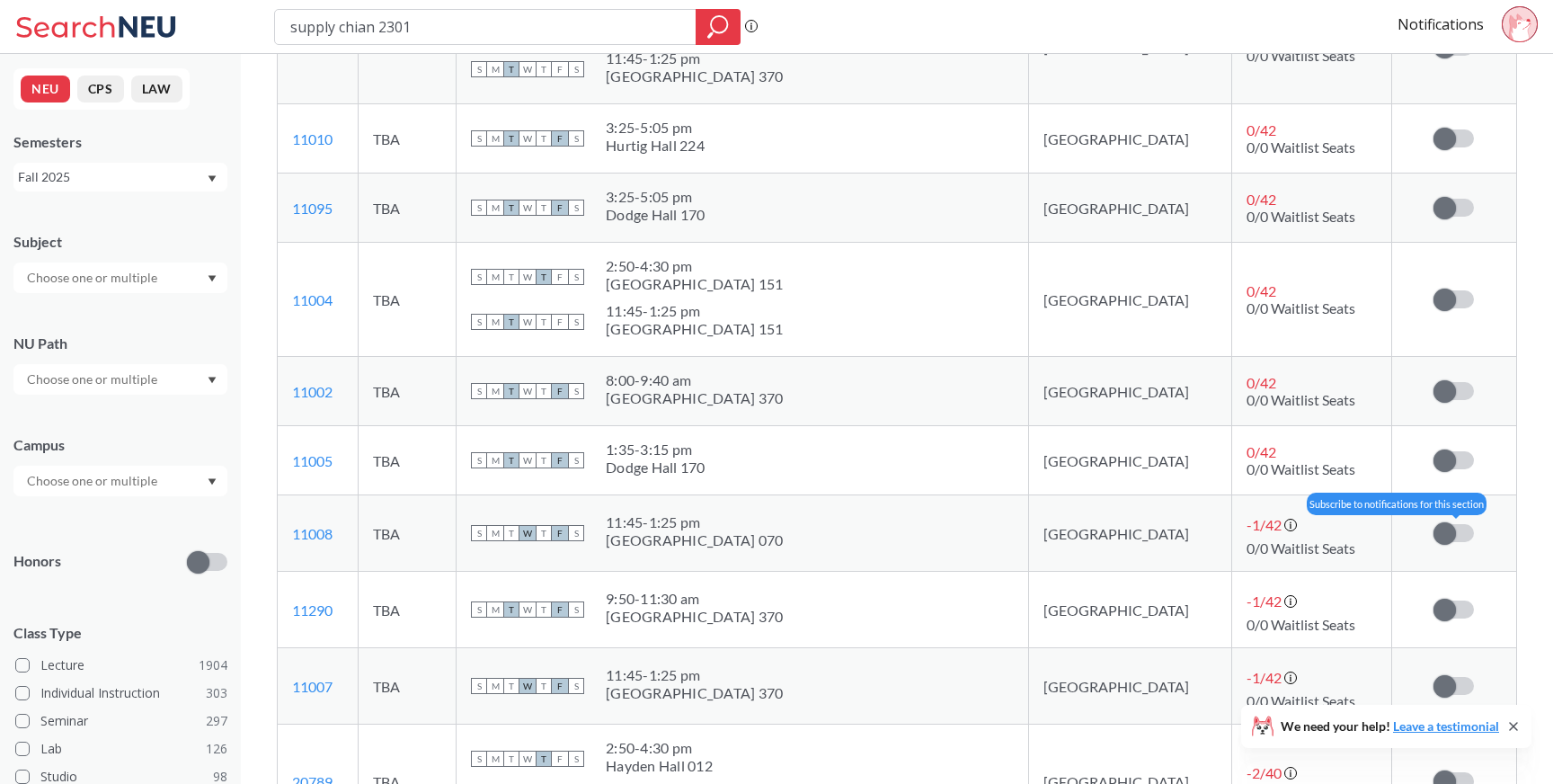
click at [1452, 530] on span at bounding box center [1445, 533] width 23 height 23
click at [1434, 524] on input "checkbox" at bounding box center [1434, 524] width 0 height 0
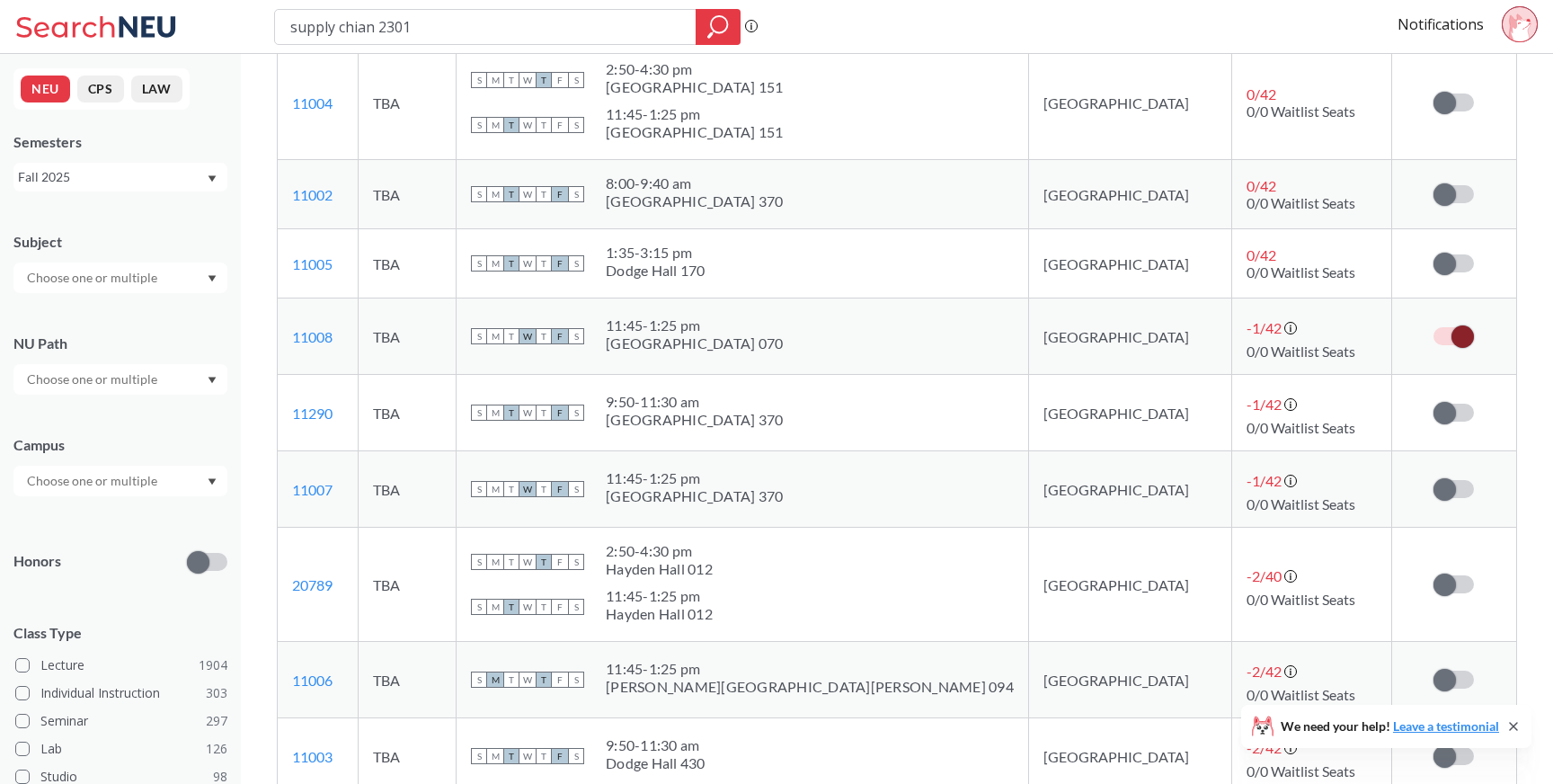
scroll to position [792, 0]
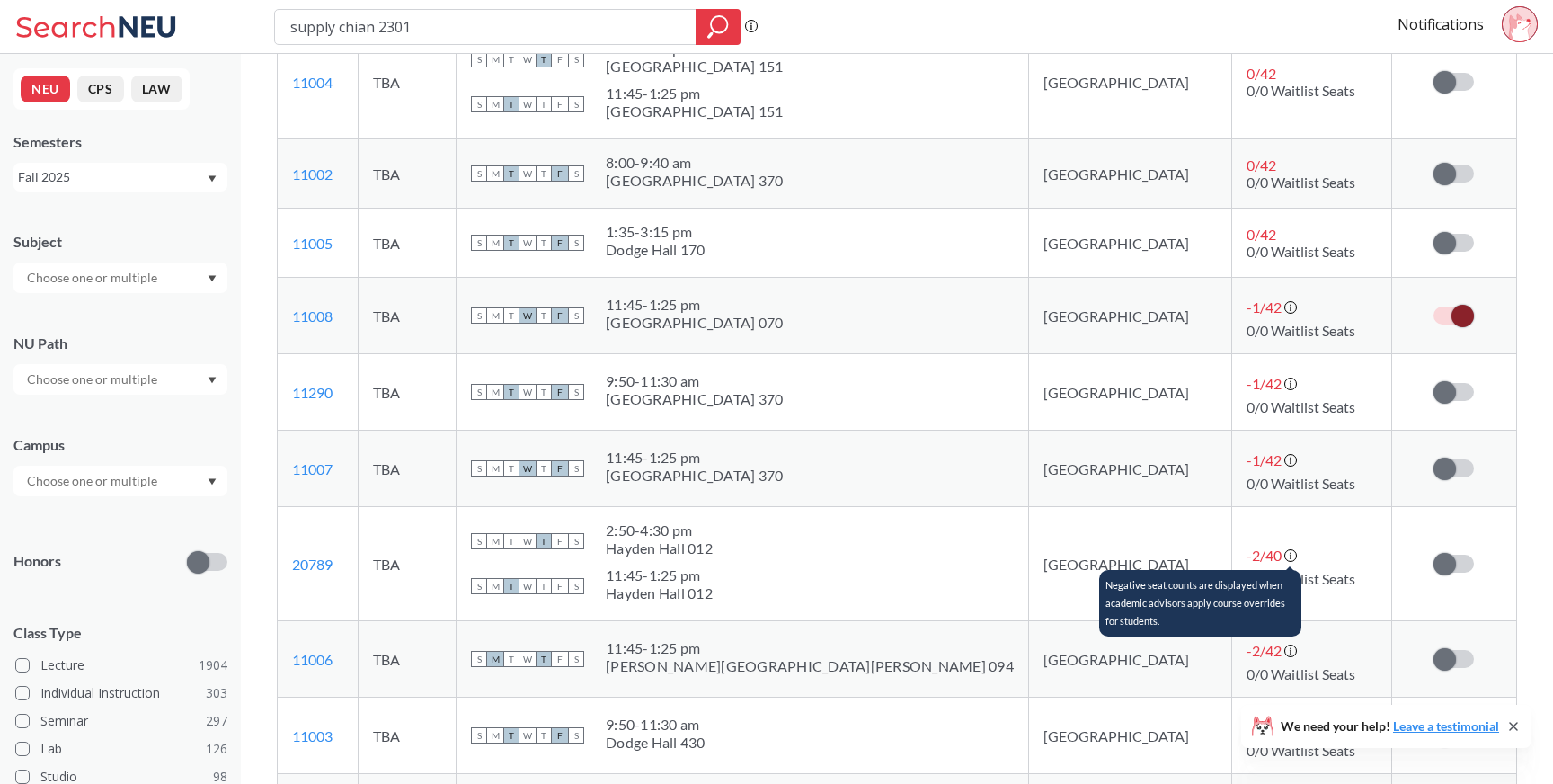
click at [1285, 559] on icon at bounding box center [1292, 556] width 15 height 15
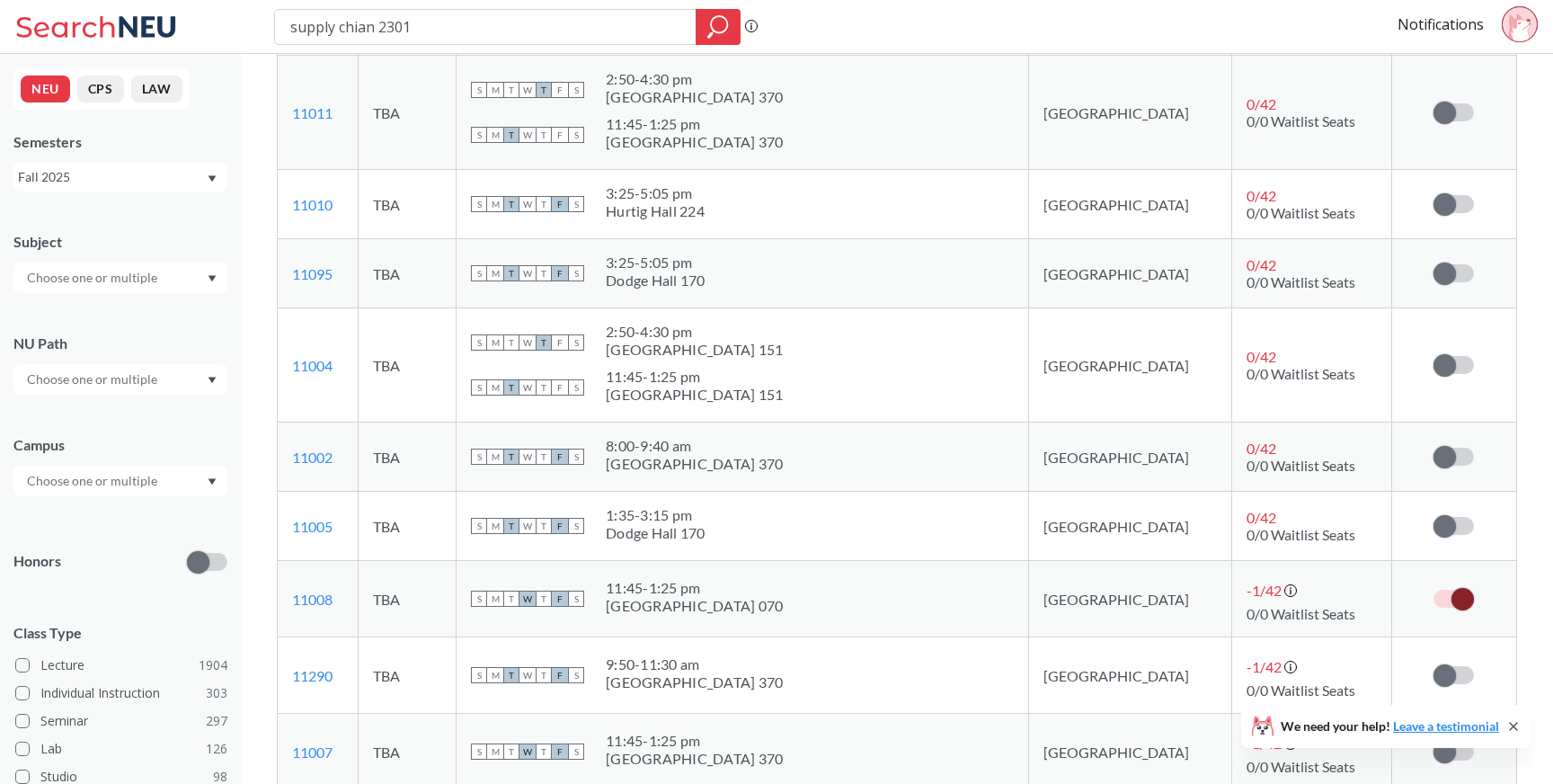
scroll to position [0, 0]
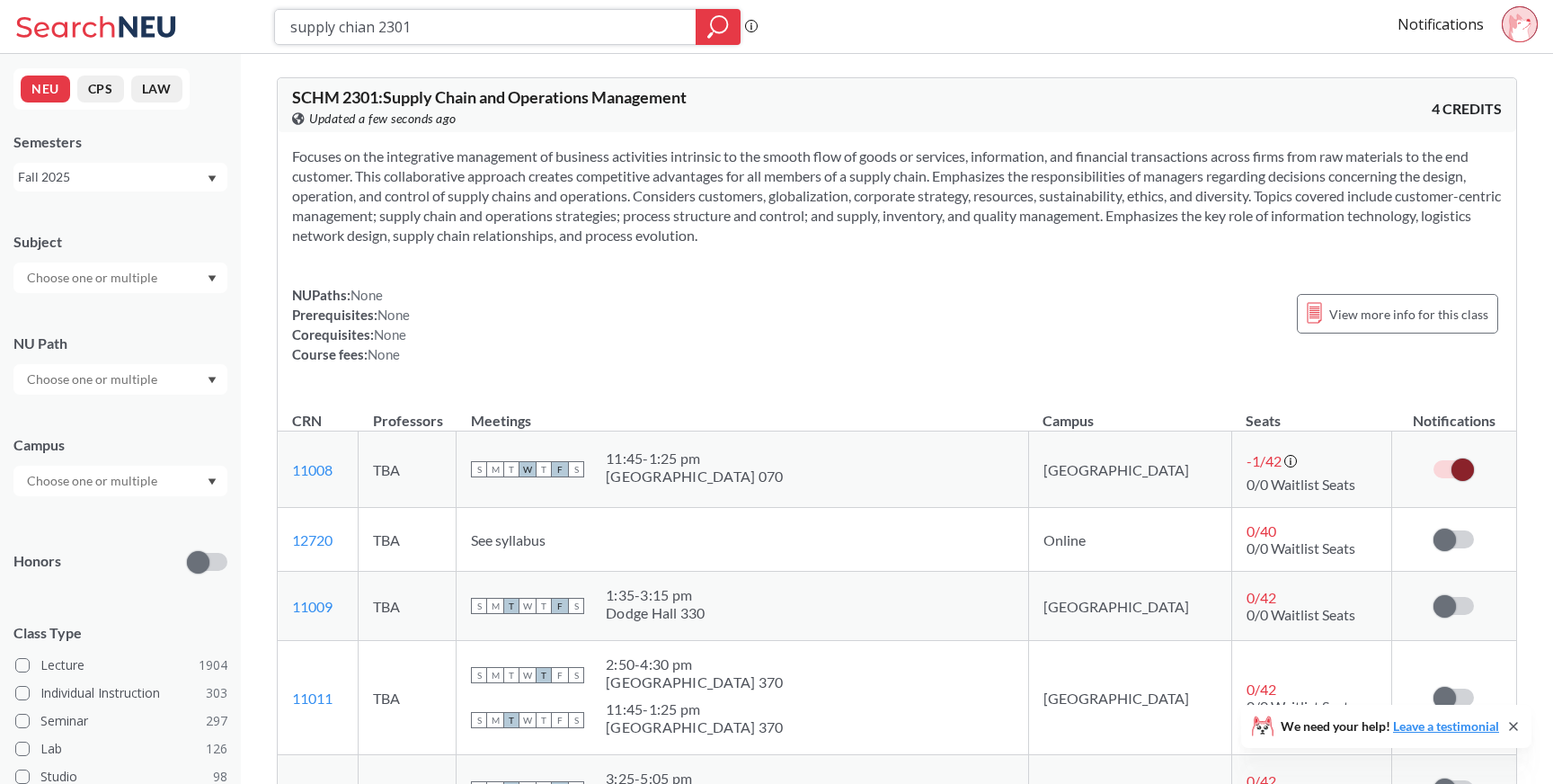
drag, startPoint x: 659, startPoint y: 27, endPoint x: 264, endPoint y: 28, distance: 395.0
click at [264, 28] on div "supply chian 2301 Phrase search guarantees the exact search appears in the resu…" at bounding box center [776, 26] width 1553 height 54
type input "10345"
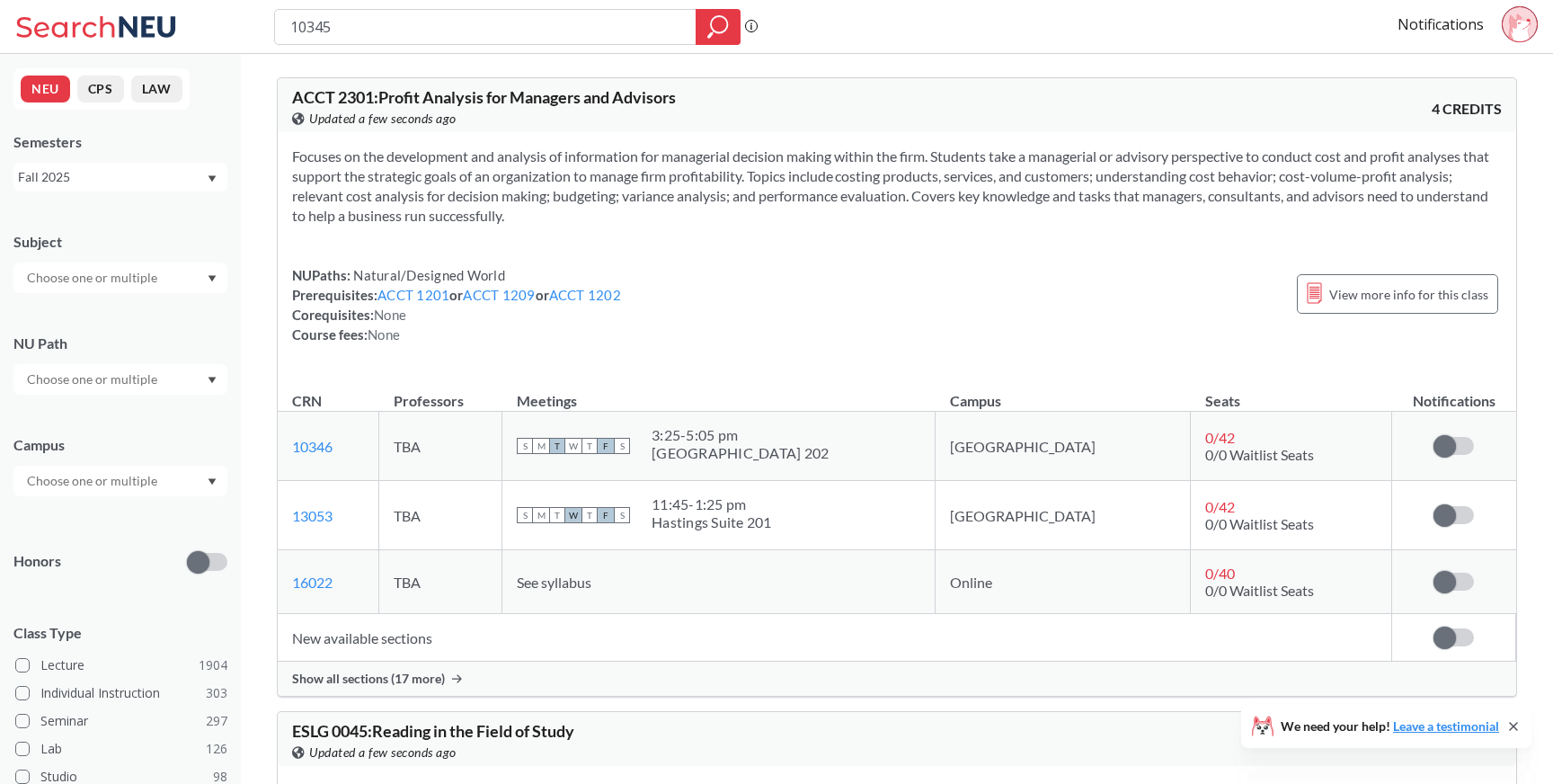
click at [423, 666] on div "Show all sections (17 more)" at bounding box center [897, 678] width 1239 height 34
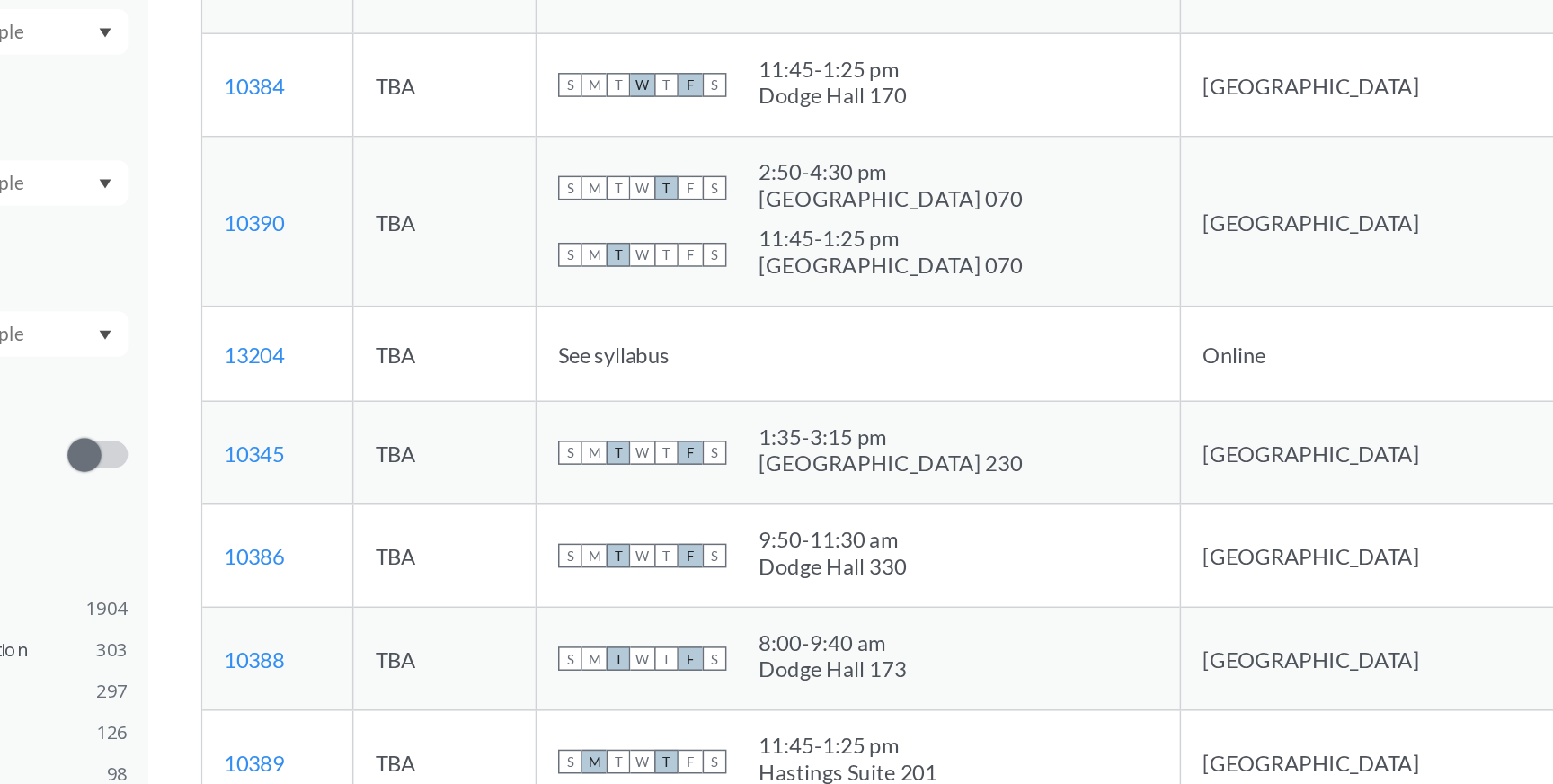
scroll to position [335, 0]
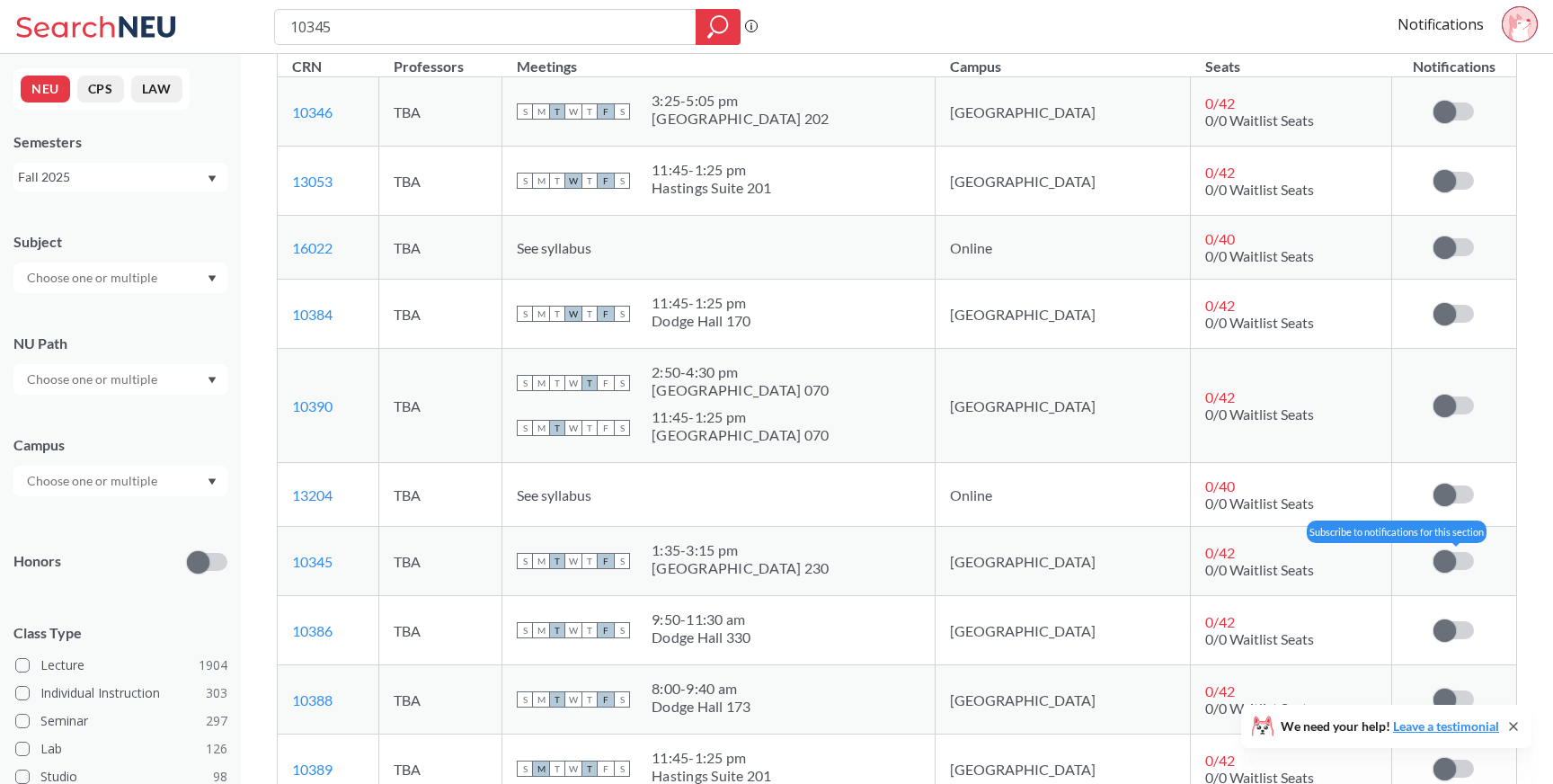
click at [1444, 561] on span at bounding box center [1445, 560] width 23 height 23
click at [1434, 551] on input "checkbox" at bounding box center [1434, 551] width 0 height 0
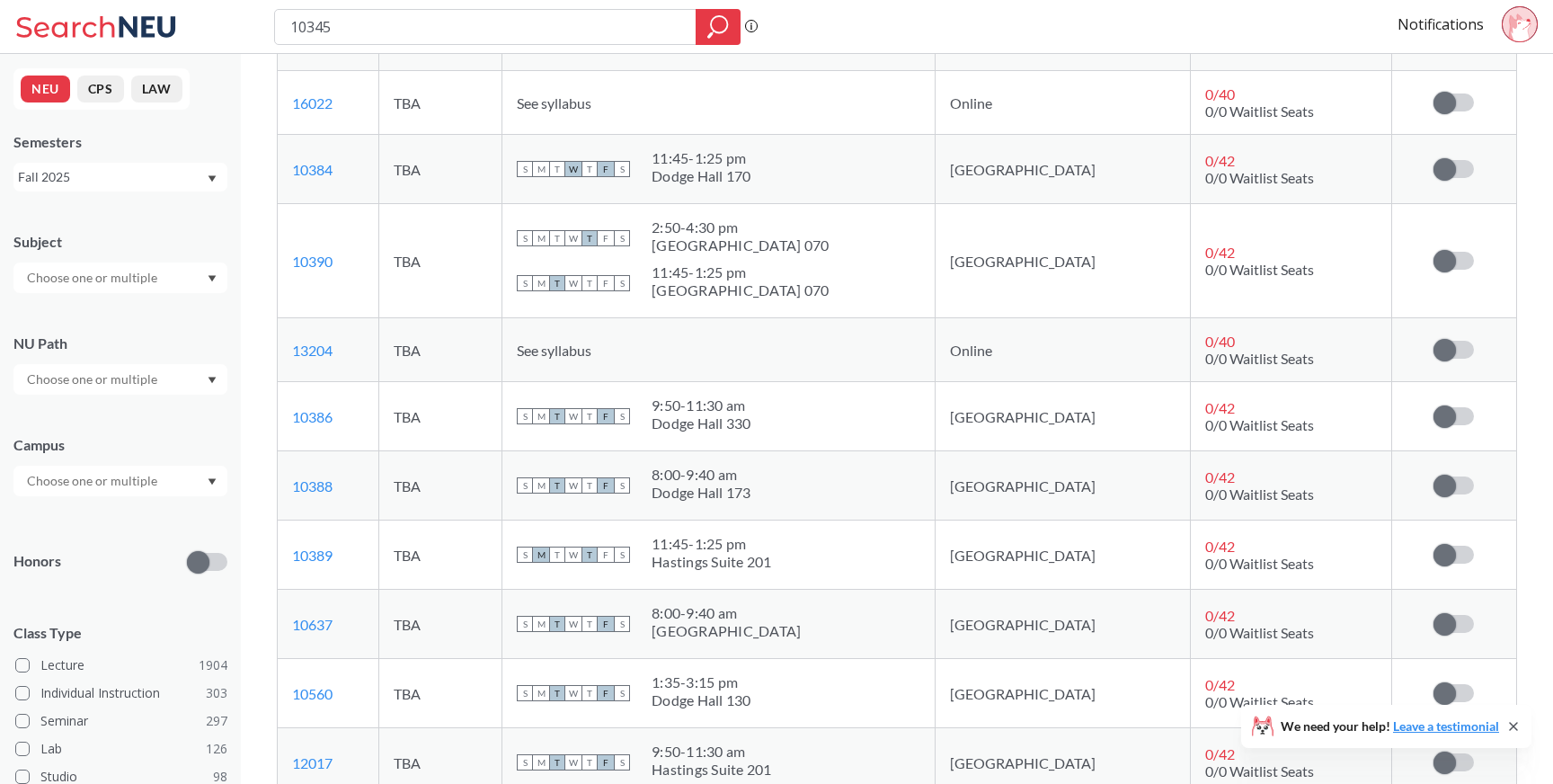
scroll to position [574, 0]
